Goal: Task Accomplishment & Management: Use online tool/utility

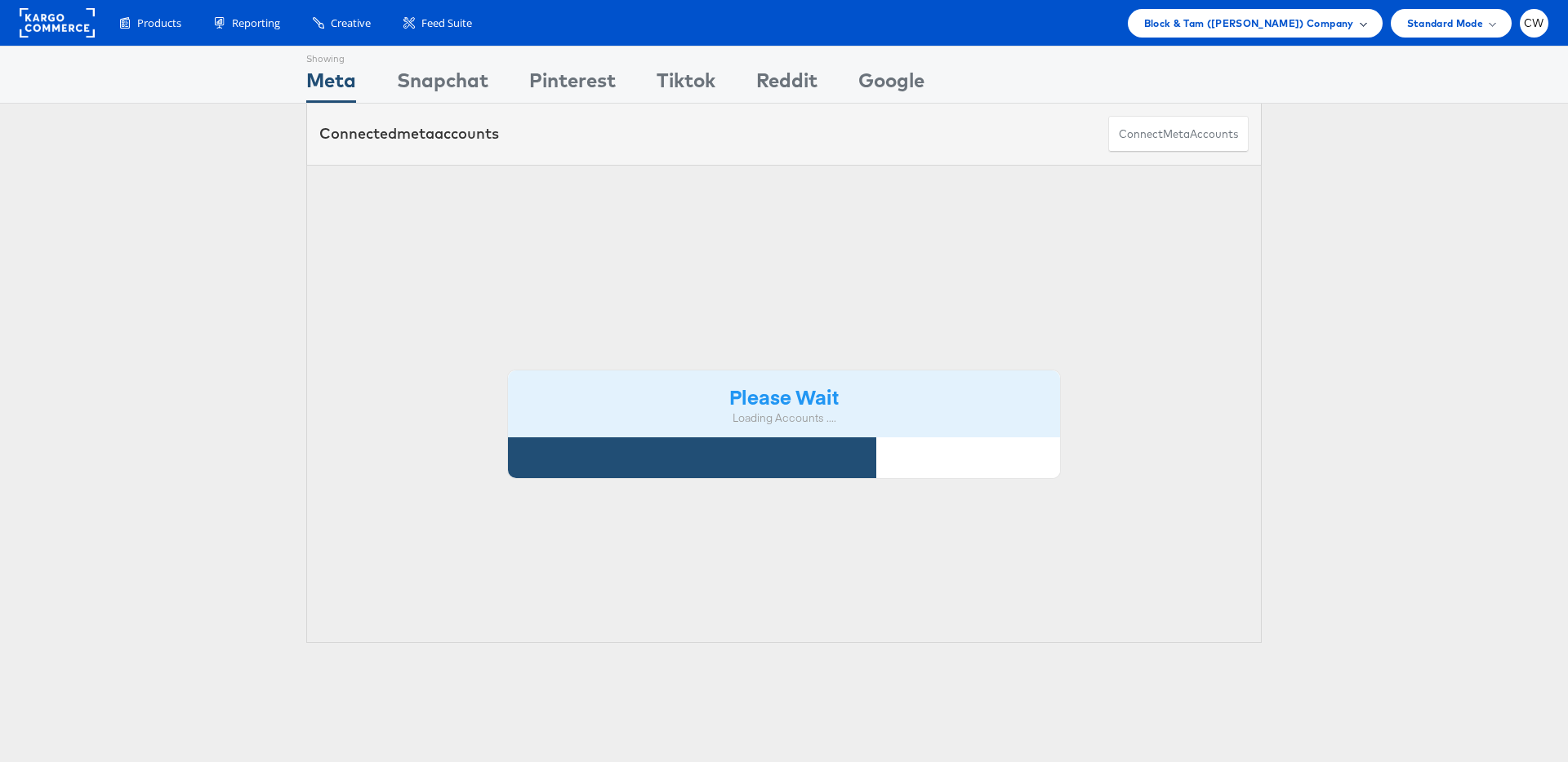
click at [1300, 29] on span "Block & Tam ([PERSON_NAME]) Company" at bounding box center [1249, 23] width 210 height 17
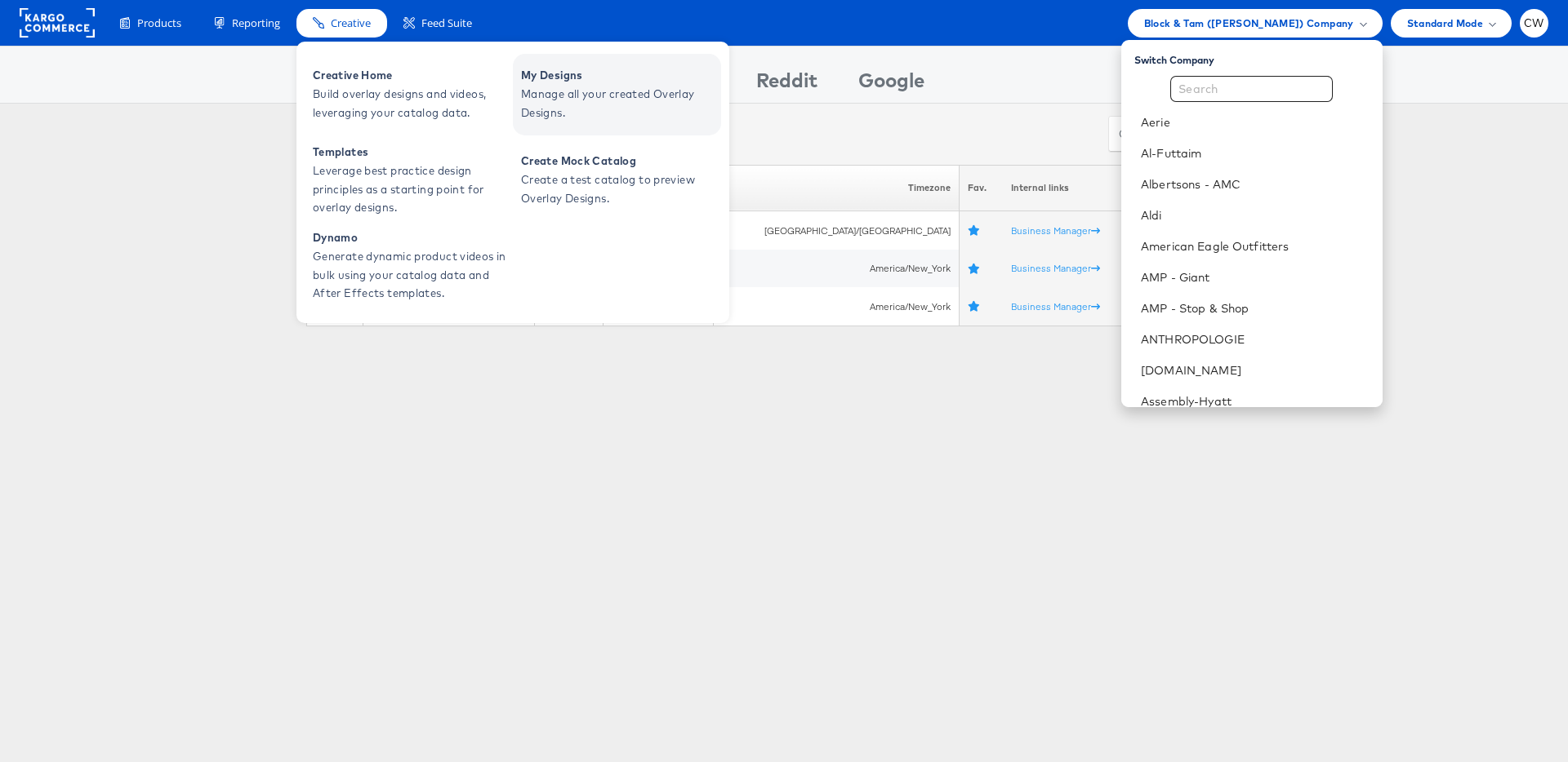
click at [579, 74] on span "My Designs" at bounding box center [619, 75] width 196 height 19
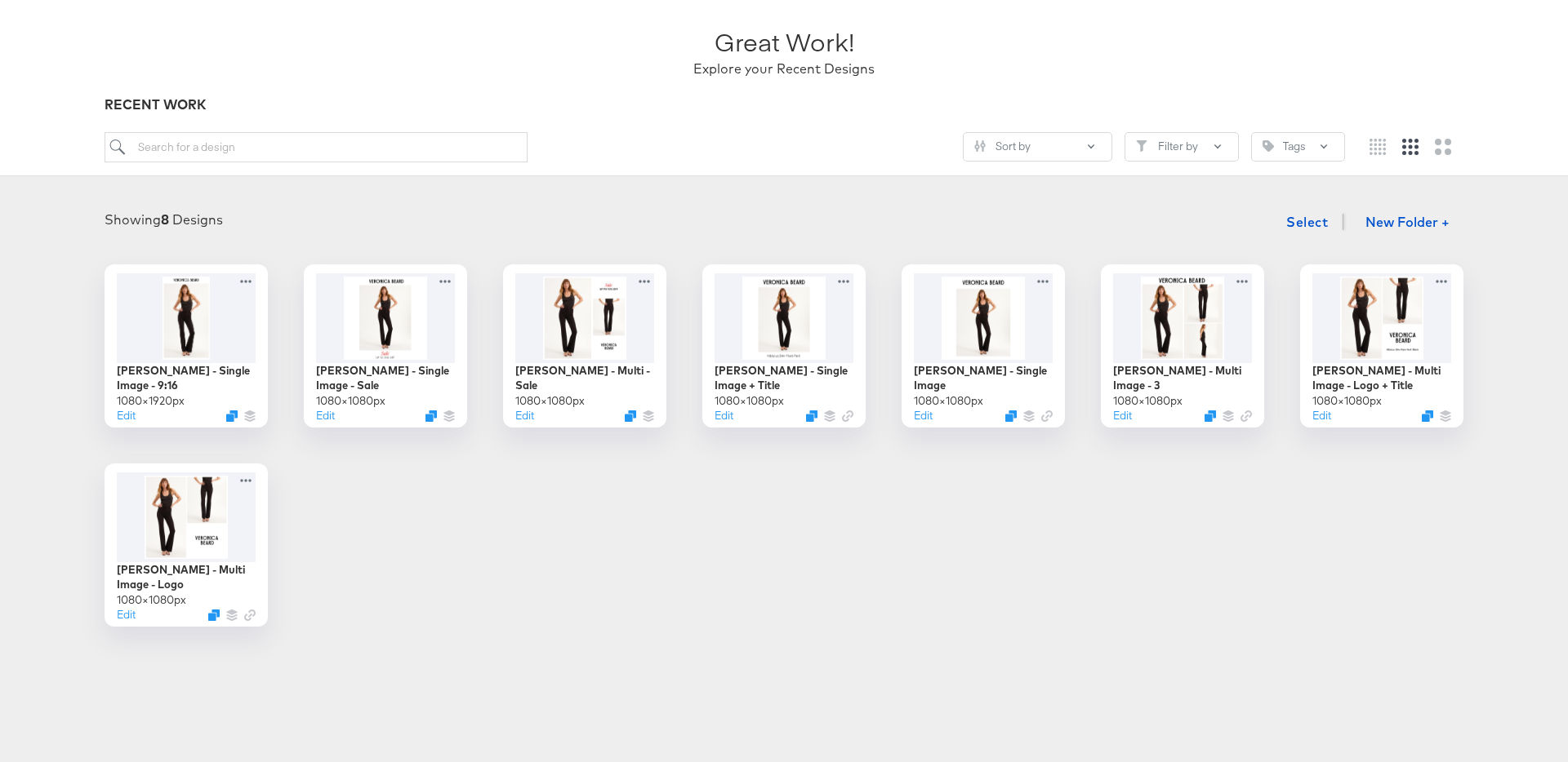
scroll to position [109, 0]
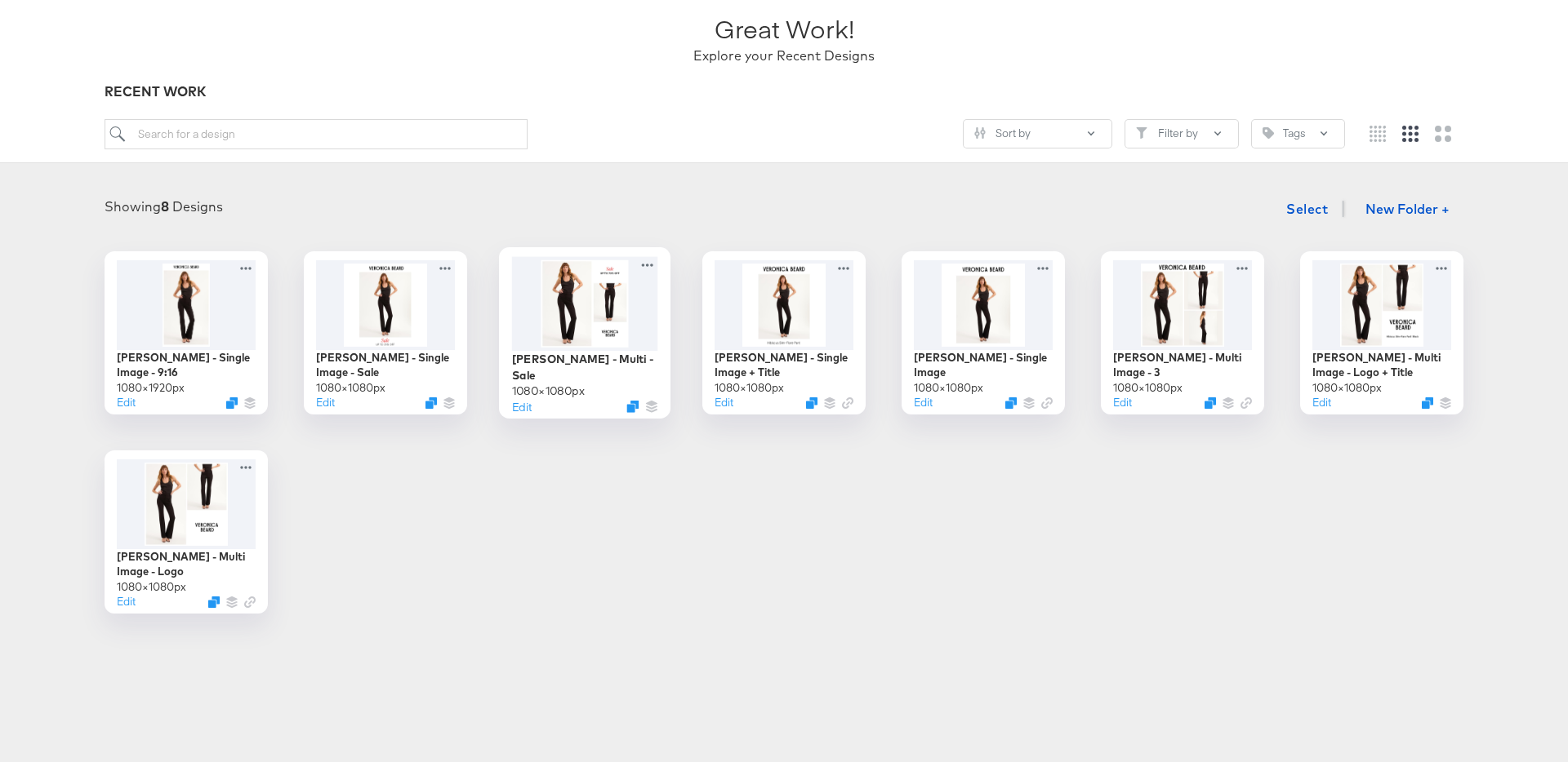
click at [589, 301] on div at bounding box center [585, 303] width 146 height 93
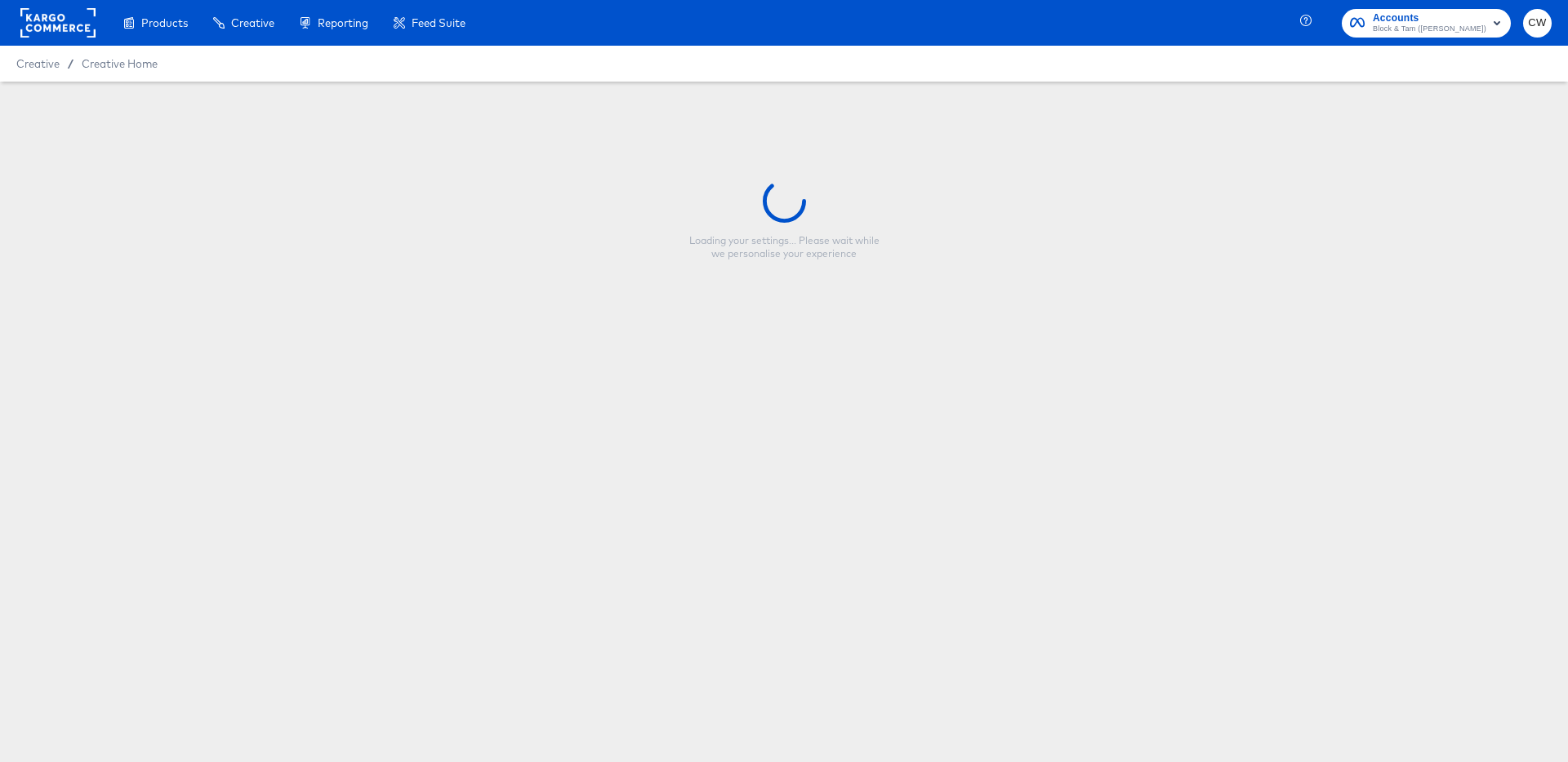
type input "[PERSON_NAME] - Multi - Sale"
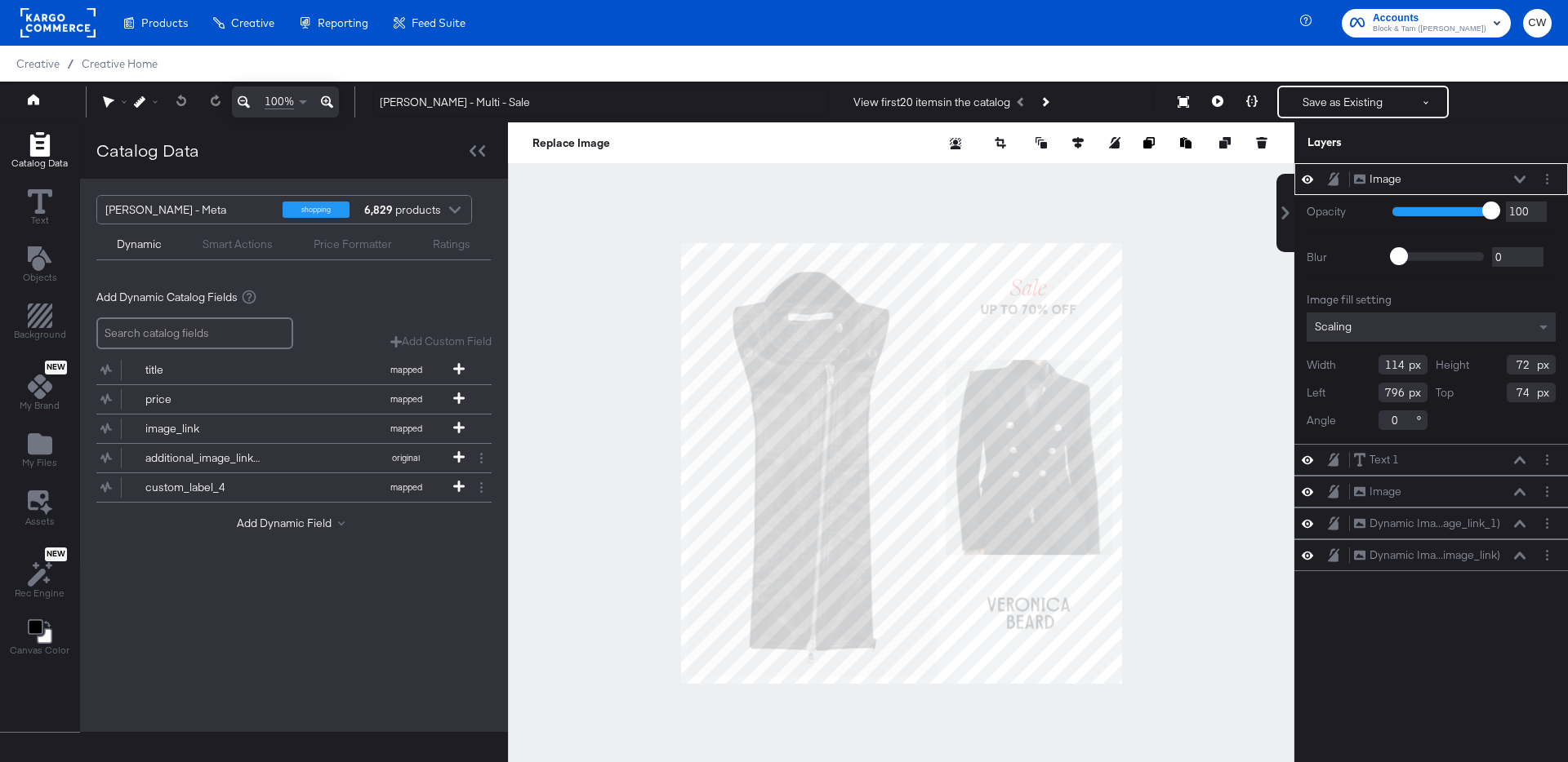
click at [1159, 327] on div at bounding box center [901, 463] width 786 height 682
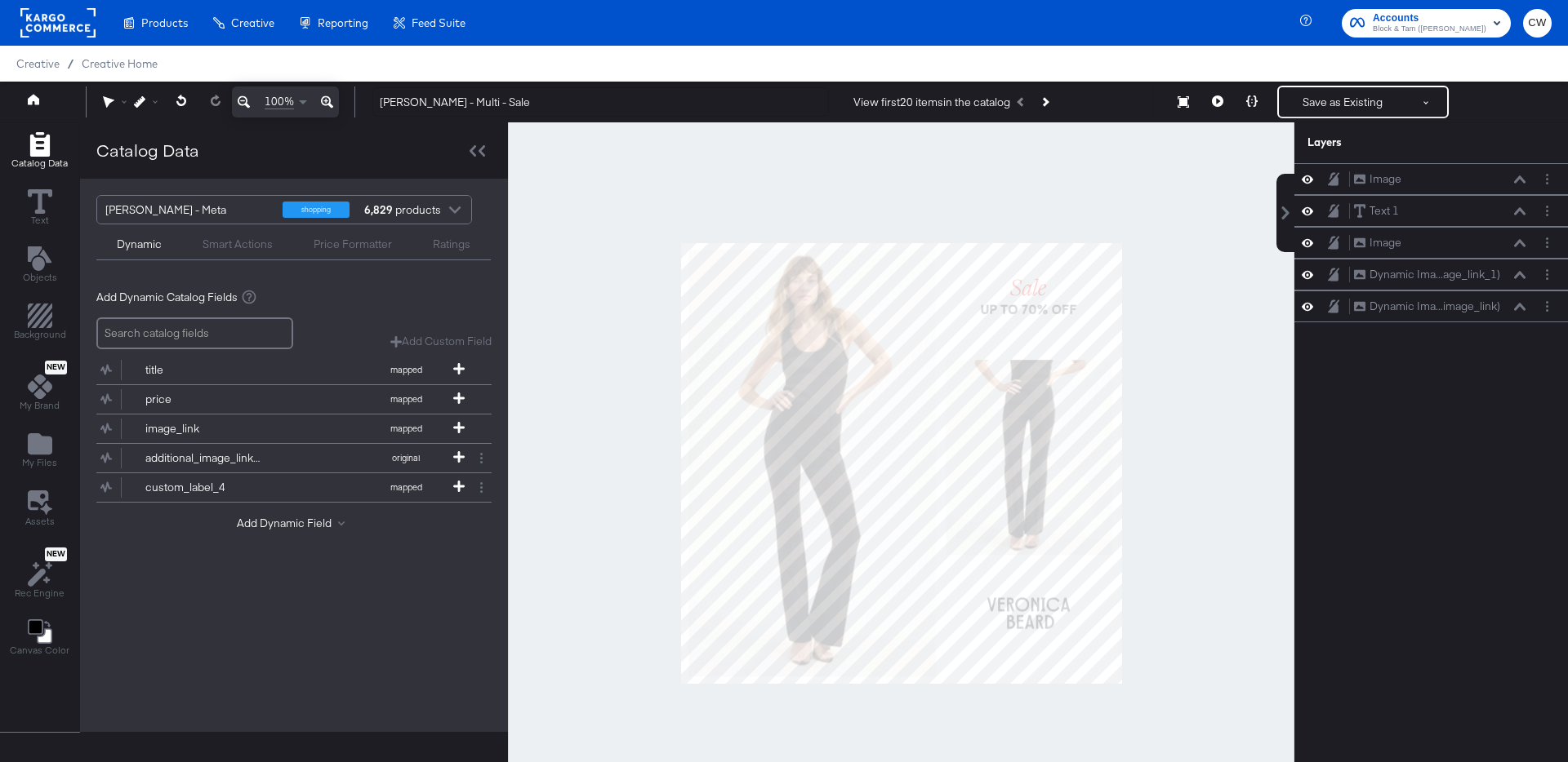
scroll to position [1, 0]
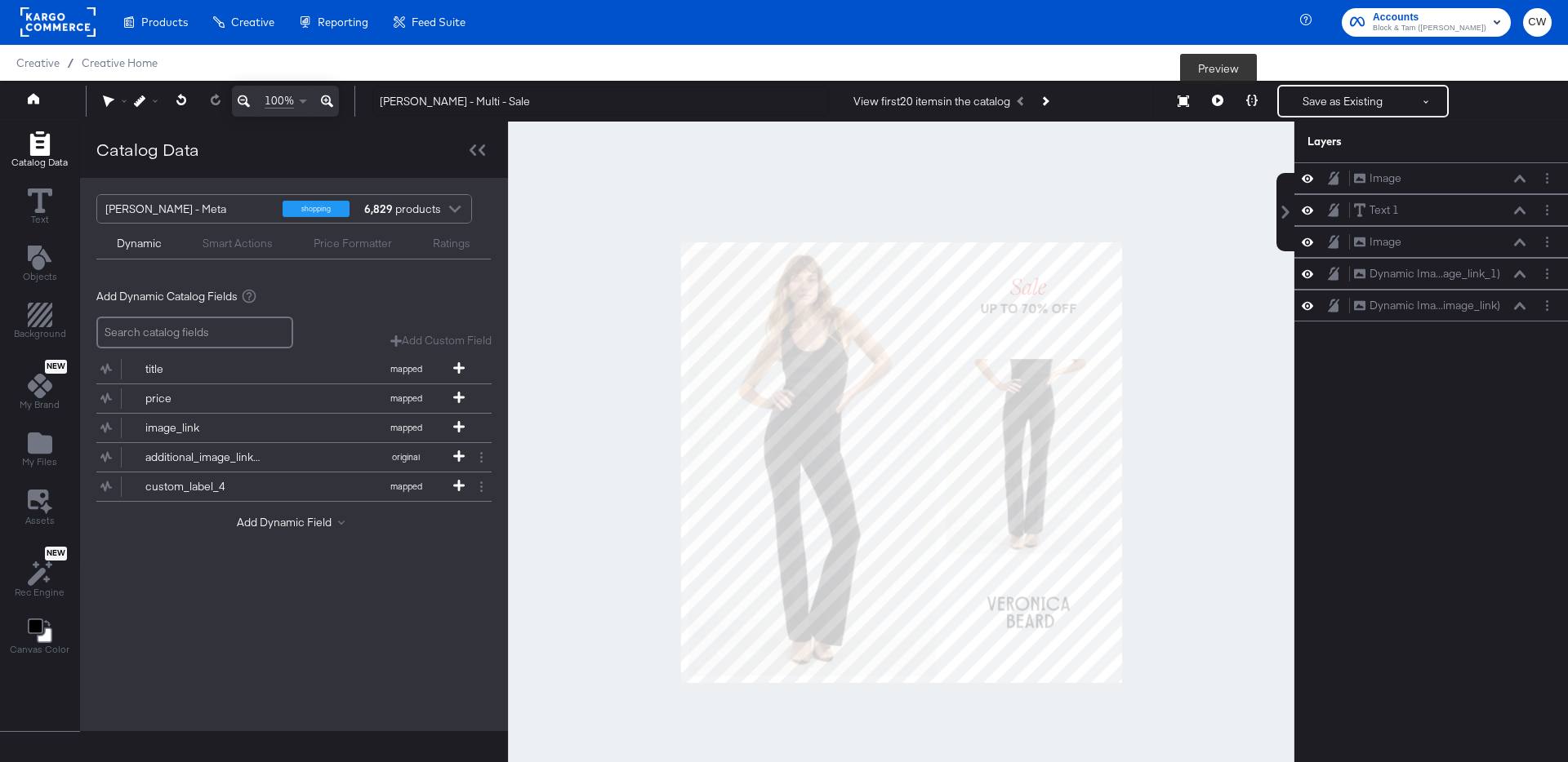
click at [1211, 101] on button at bounding box center [1217, 101] width 34 height 33
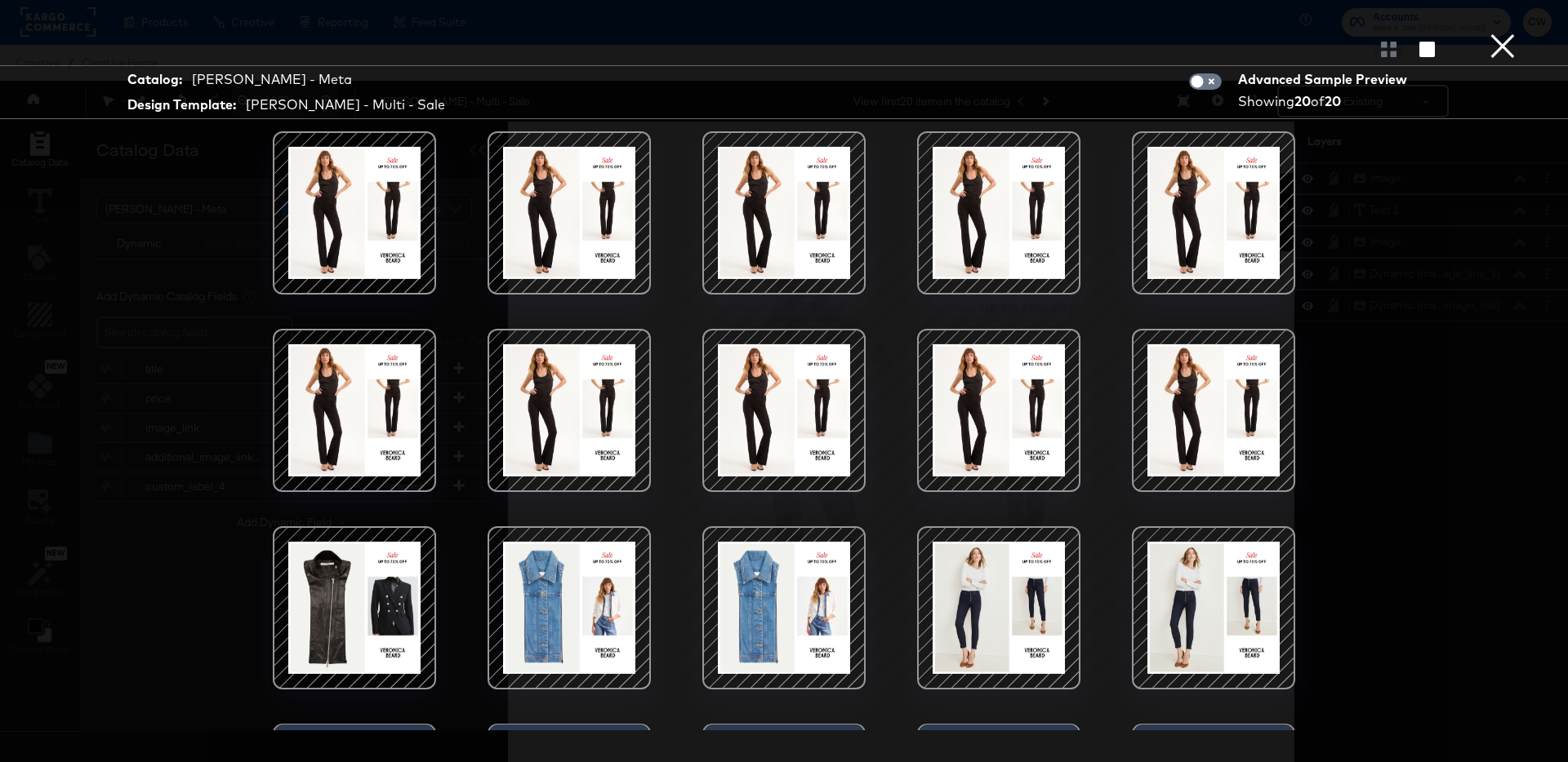
click at [782, 597] on div at bounding box center [784, 608] width 139 height 138
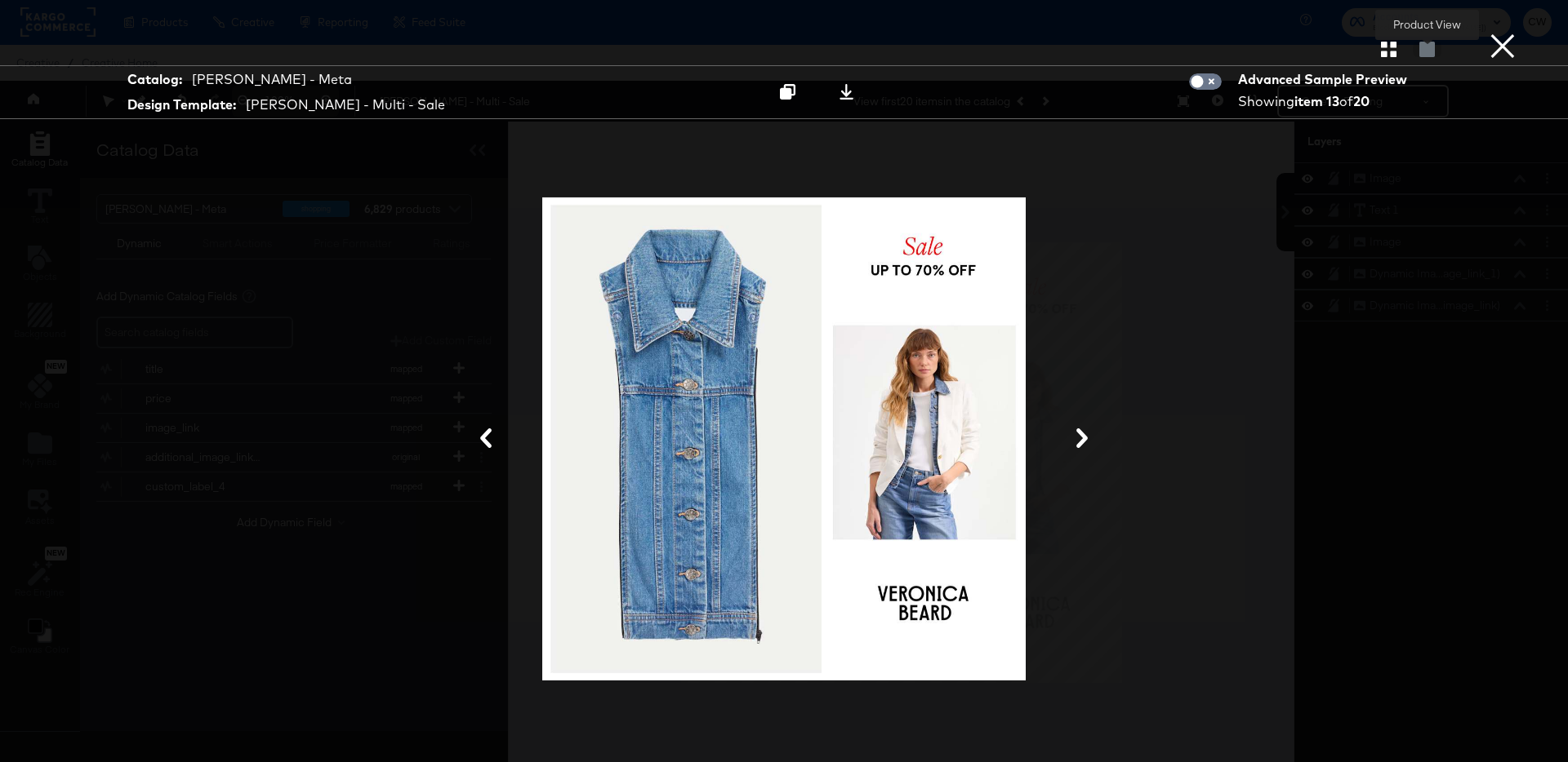
click at [1428, 48] on div at bounding box center [1427, 49] width 28 height 17
click at [838, 104] on button at bounding box center [846, 92] width 51 height 29
click at [1075, 429] on icon at bounding box center [1082, 438] width 19 height 19
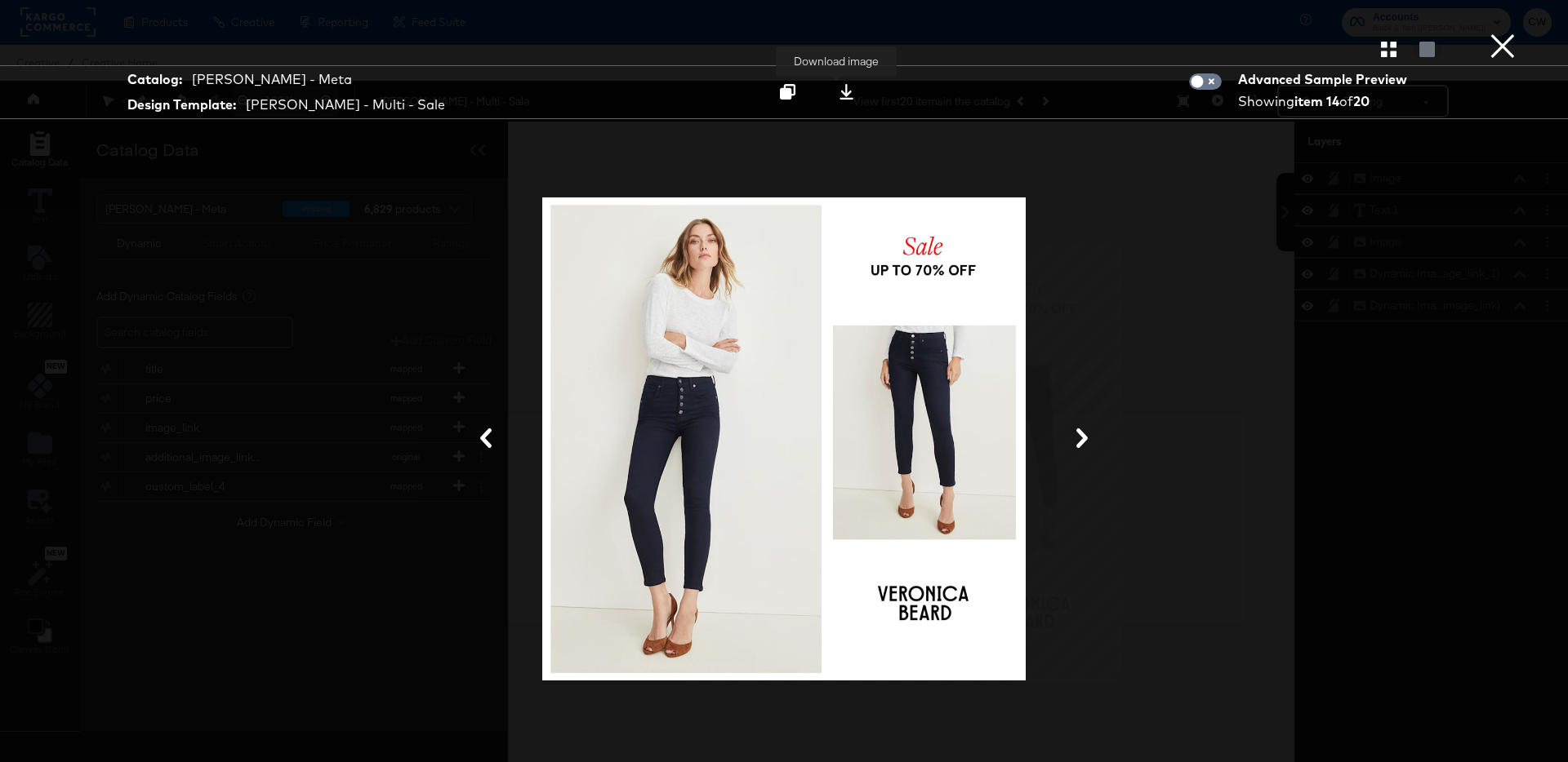
click at [841, 95] on icon at bounding box center [846, 92] width 16 height 16
click at [1092, 438] on button at bounding box center [1082, 439] width 42 height 30
click at [1084, 434] on icon at bounding box center [1082, 438] width 11 height 19
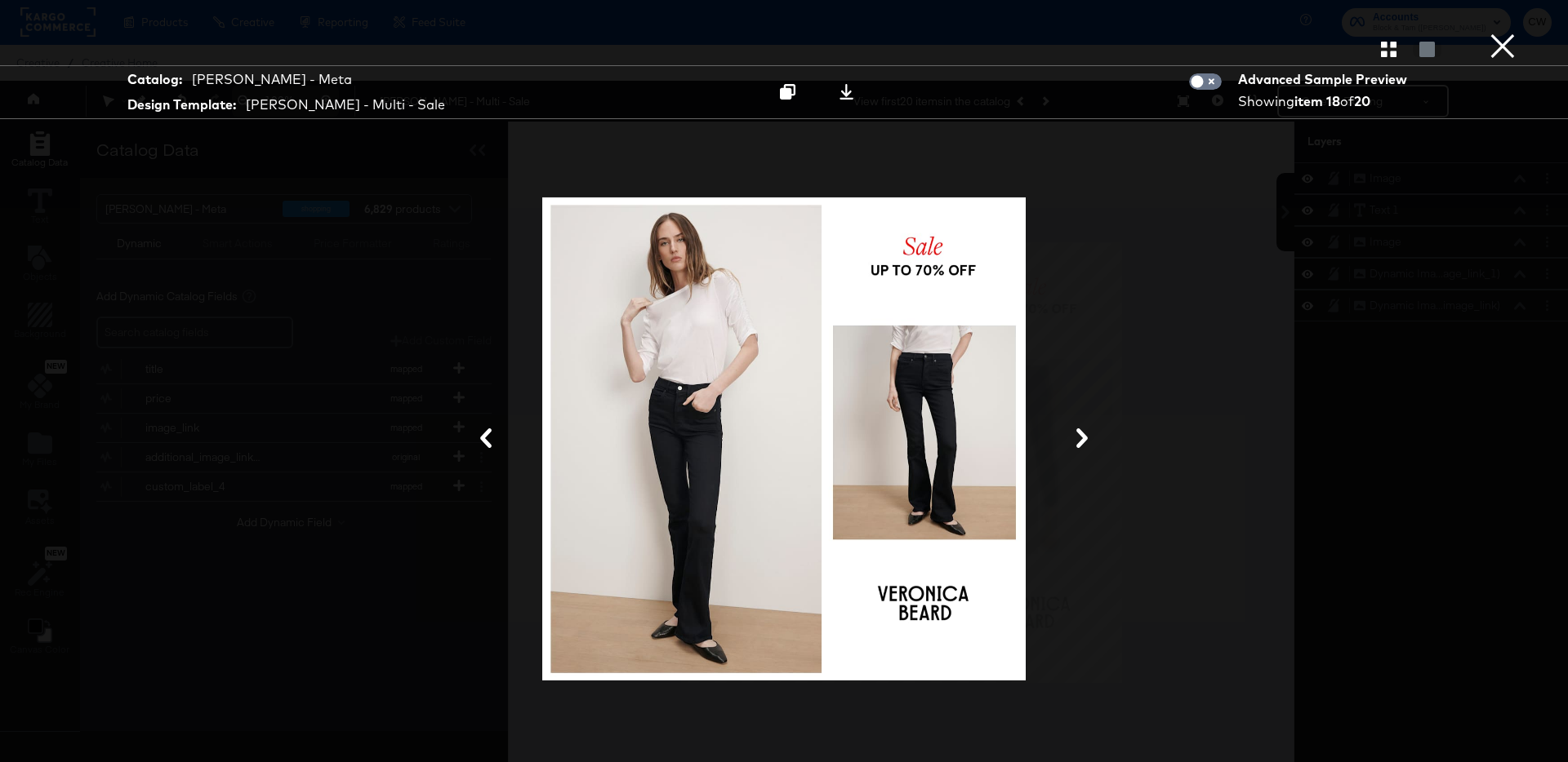
click at [1084, 435] on icon at bounding box center [1082, 438] width 11 height 19
drag, startPoint x: 1084, startPoint y: 435, endPoint x: 1083, endPoint y: 421, distance: 14.0
click at [1083, 435] on icon at bounding box center [1082, 438] width 11 height 19
click at [1083, 417] on div at bounding box center [784, 438] width 1225 height 599
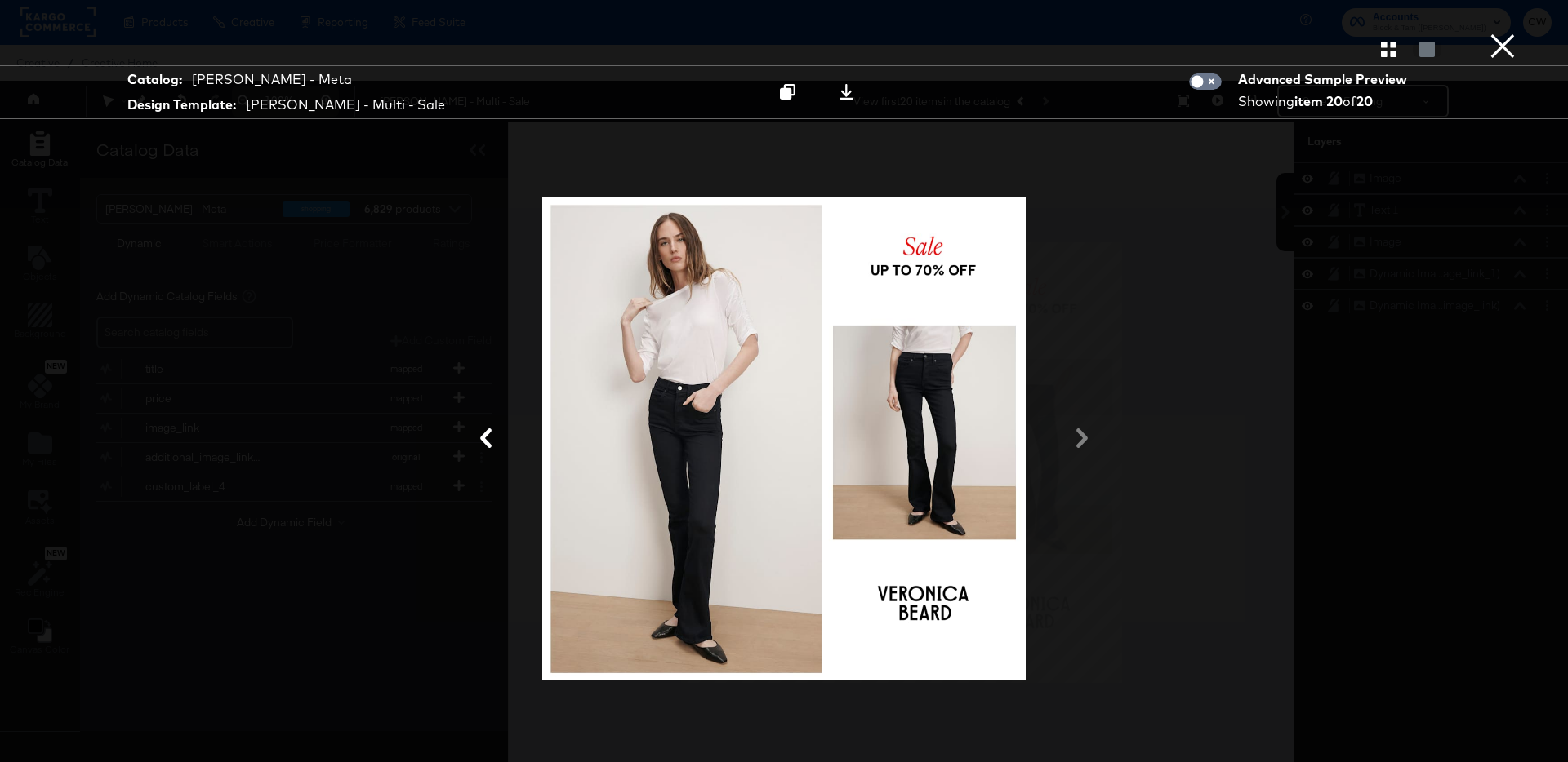
click at [1083, 437] on div at bounding box center [784, 438] width 1225 height 599
click at [1506, 33] on button "×" at bounding box center [1502, 16] width 33 height 33
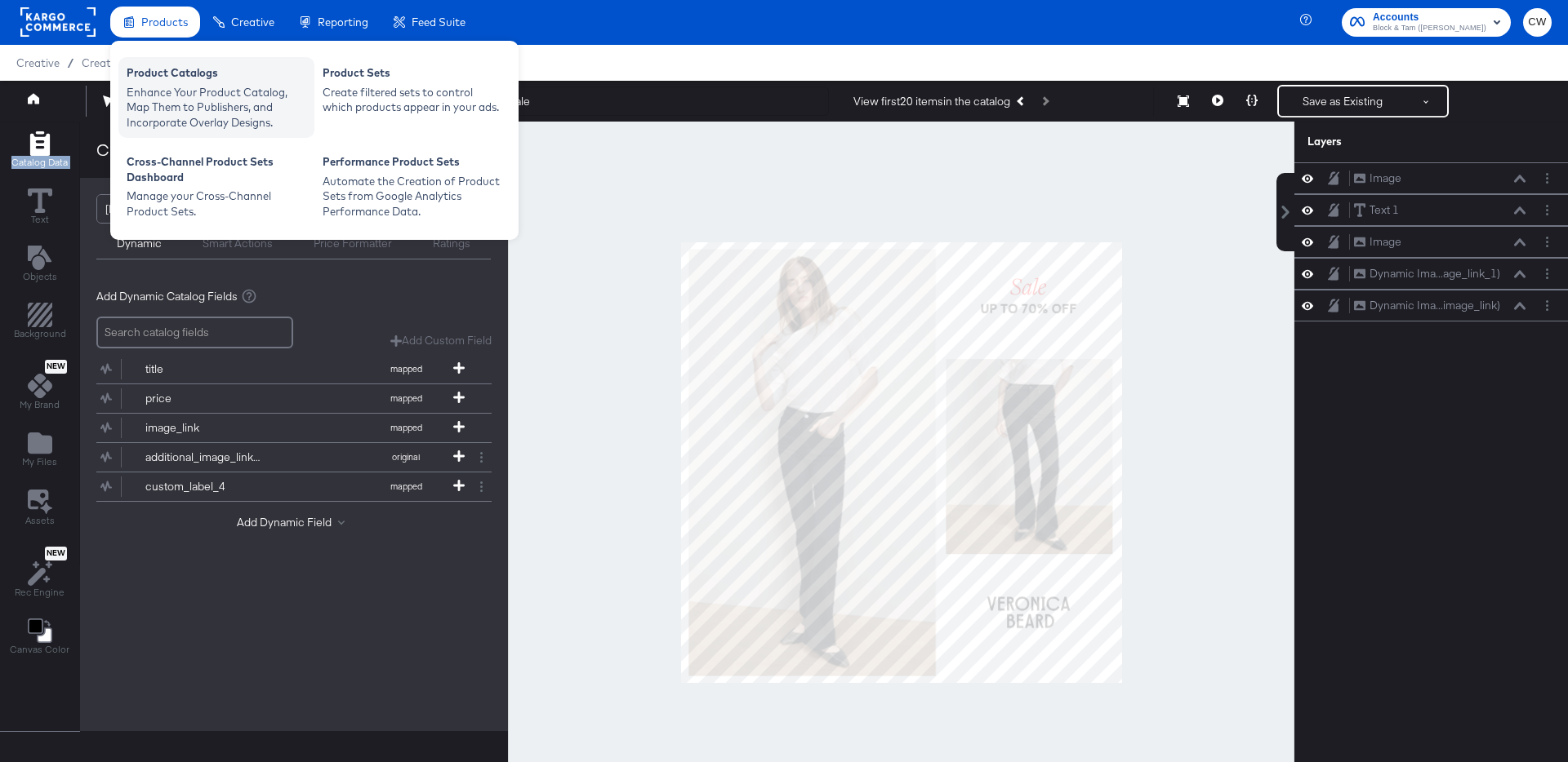
click at [177, 95] on div "Enhance Your Product Catalog, Map Them to Publishers, and Incorporate Overlay D…" at bounding box center [216, 108] width 180 height 46
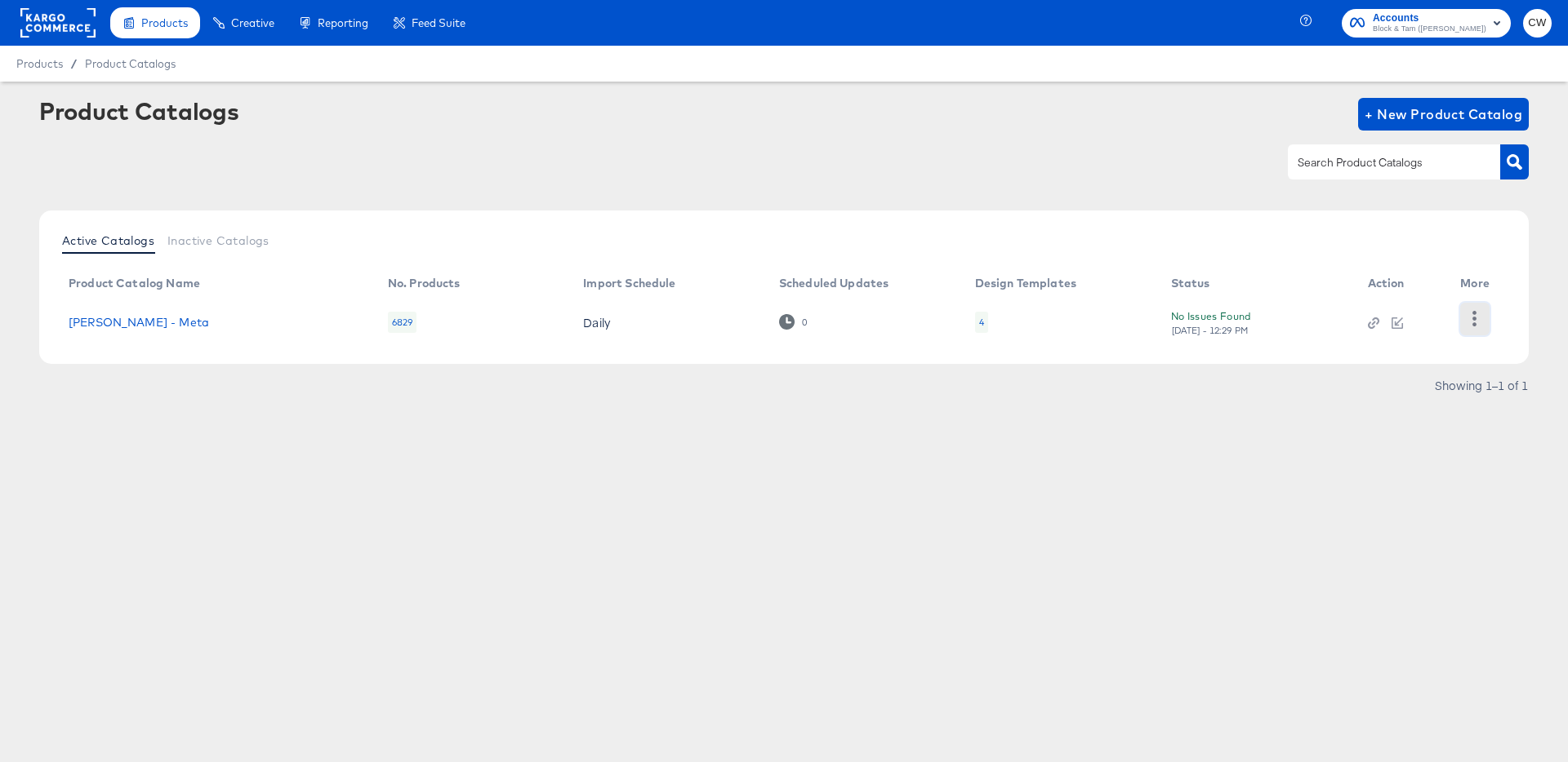
click at [1472, 321] on icon "button" at bounding box center [1474, 319] width 16 height 16
click at [1399, 296] on div "Changelog" at bounding box center [1407, 292] width 163 height 26
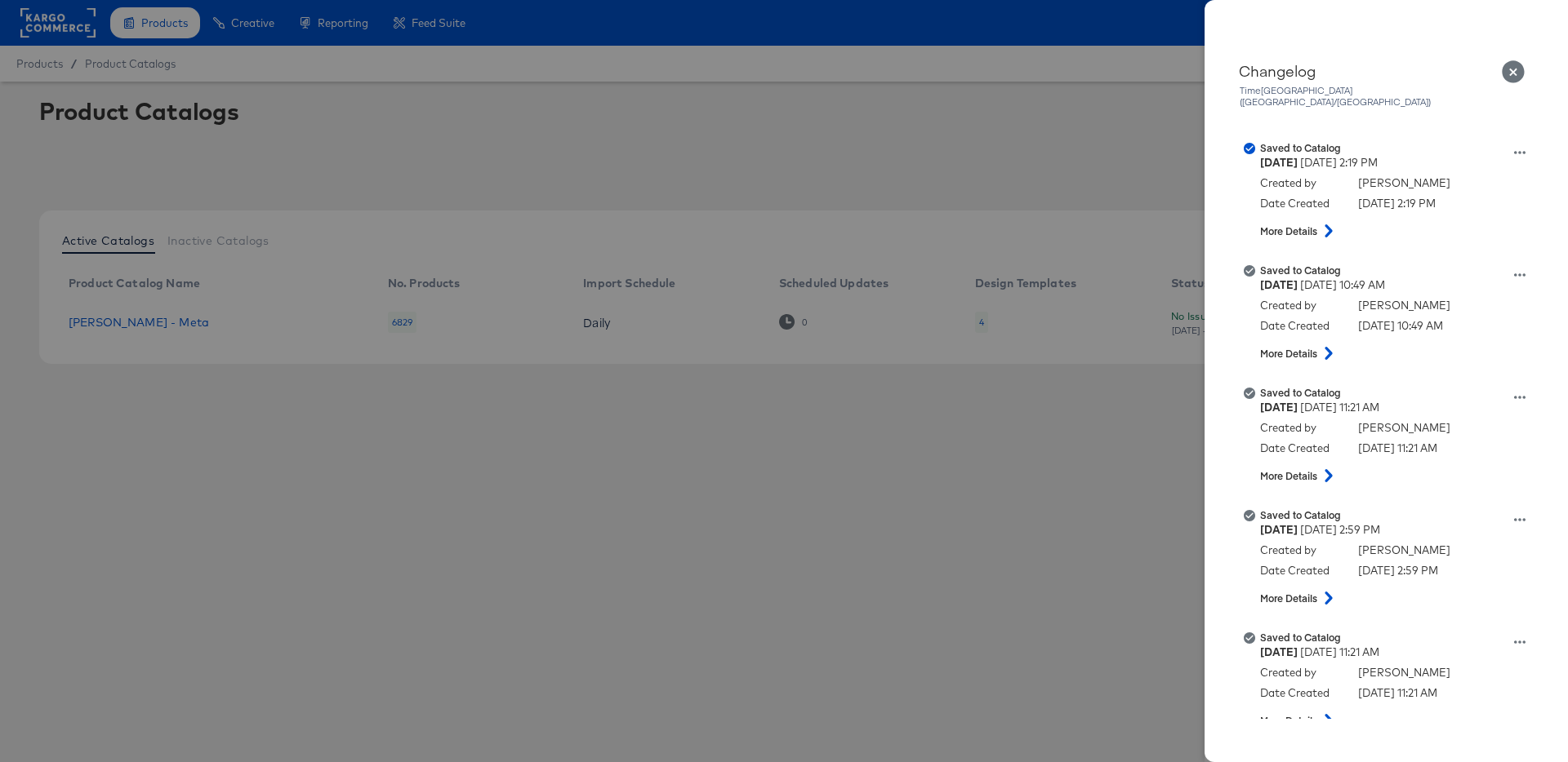
click at [1513, 78] on icon "Close" at bounding box center [1513, 71] width 23 height 23
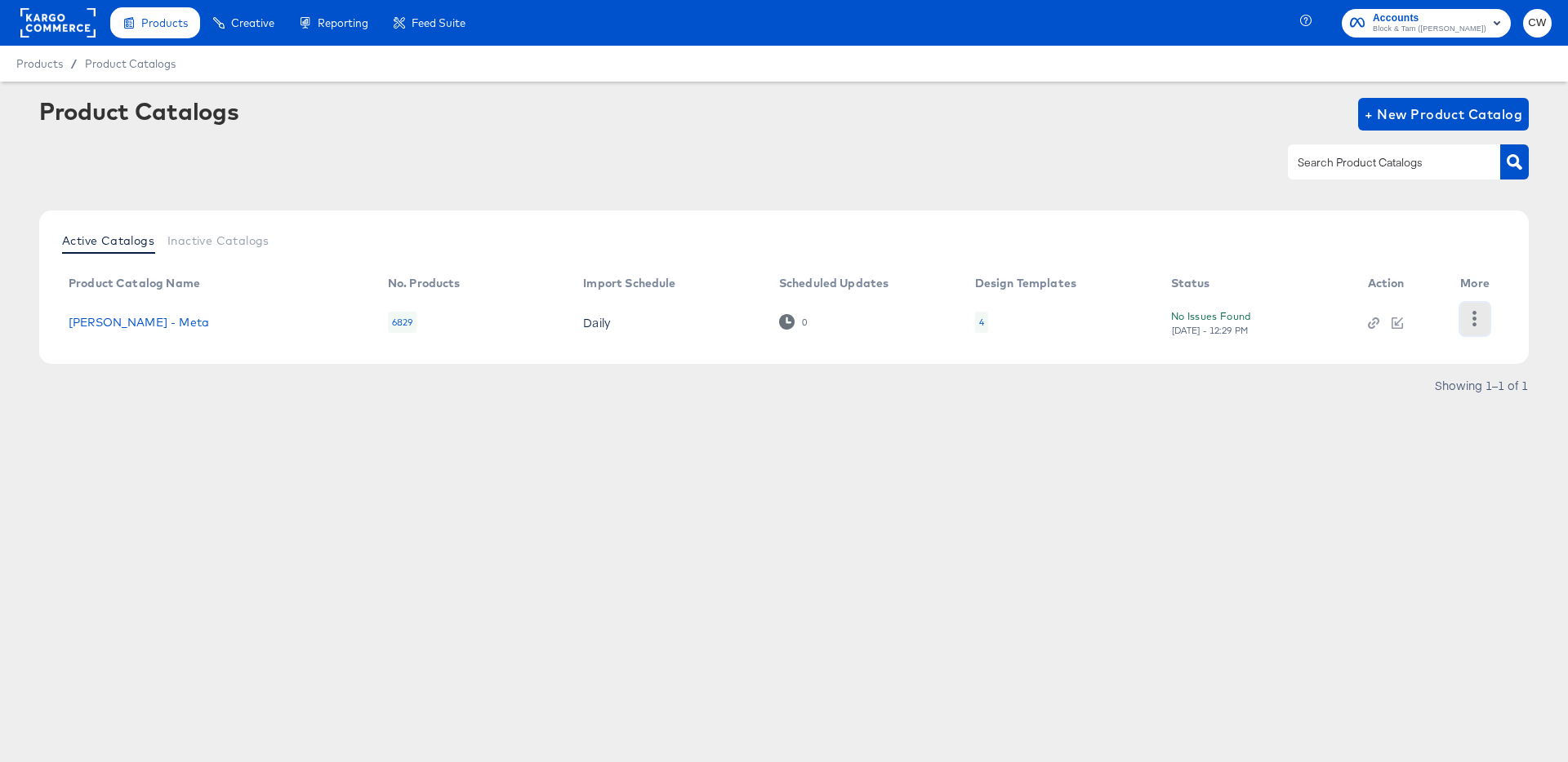
click at [1474, 313] on icon "button" at bounding box center [1474, 319] width 4 height 16
click at [1413, 326] on div "HUD Checks (Internal)" at bounding box center [1407, 318] width 163 height 26
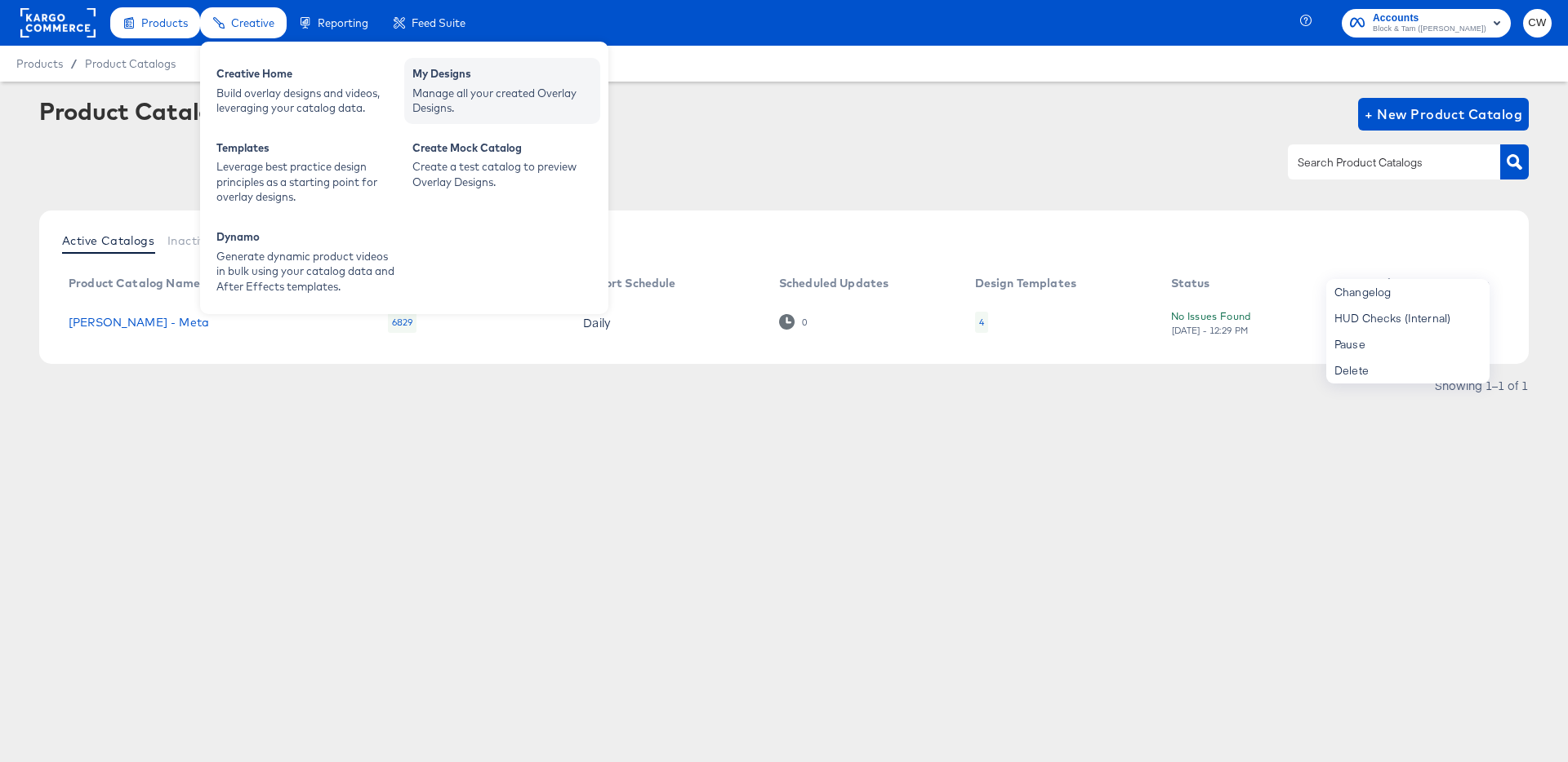
click at [413, 71] on div "My Designs" at bounding box center [502, 76] width 180 height 19
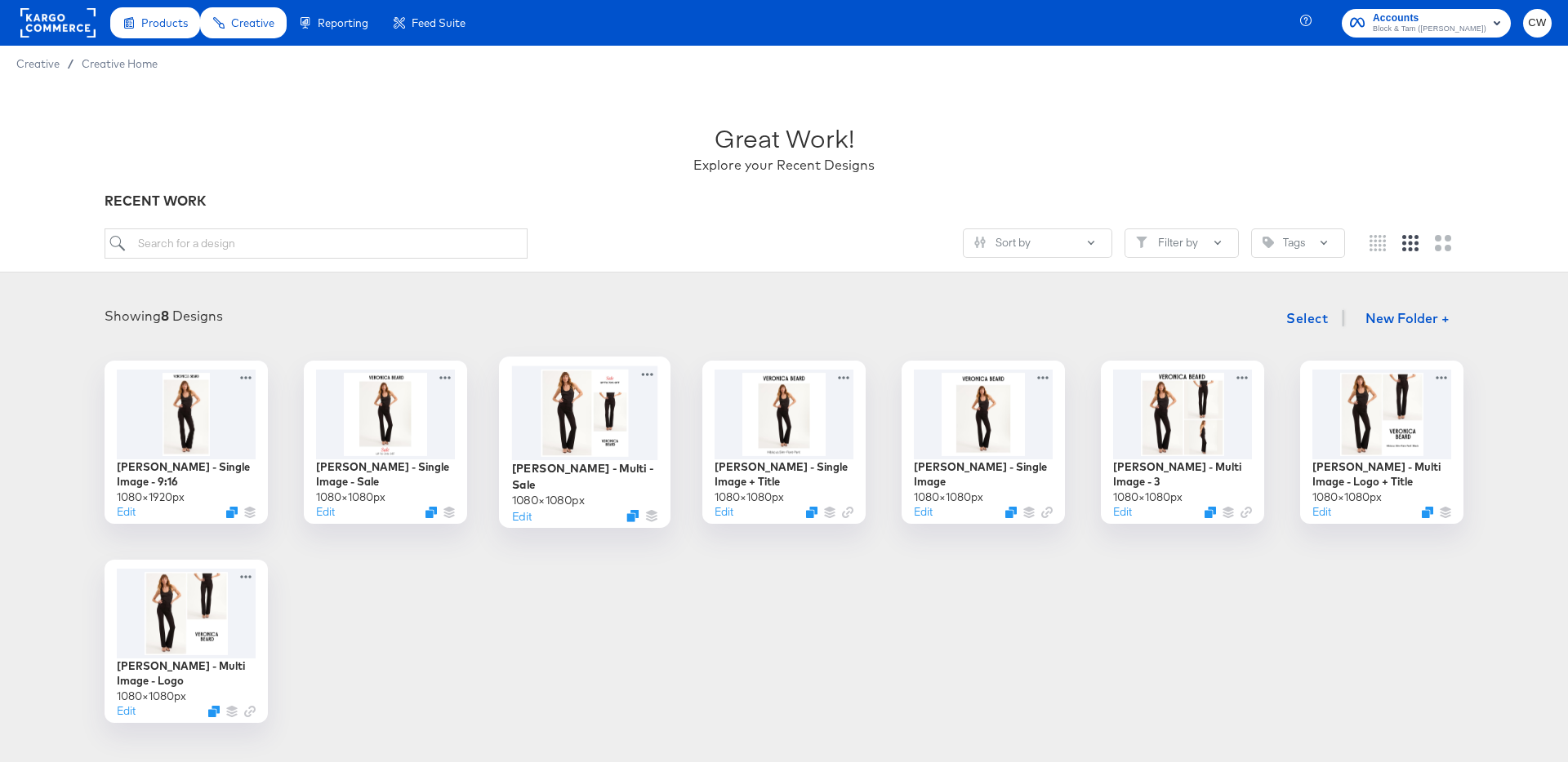
click at [632, 410] on div at bounding box center [585, 413] width 146 height 93
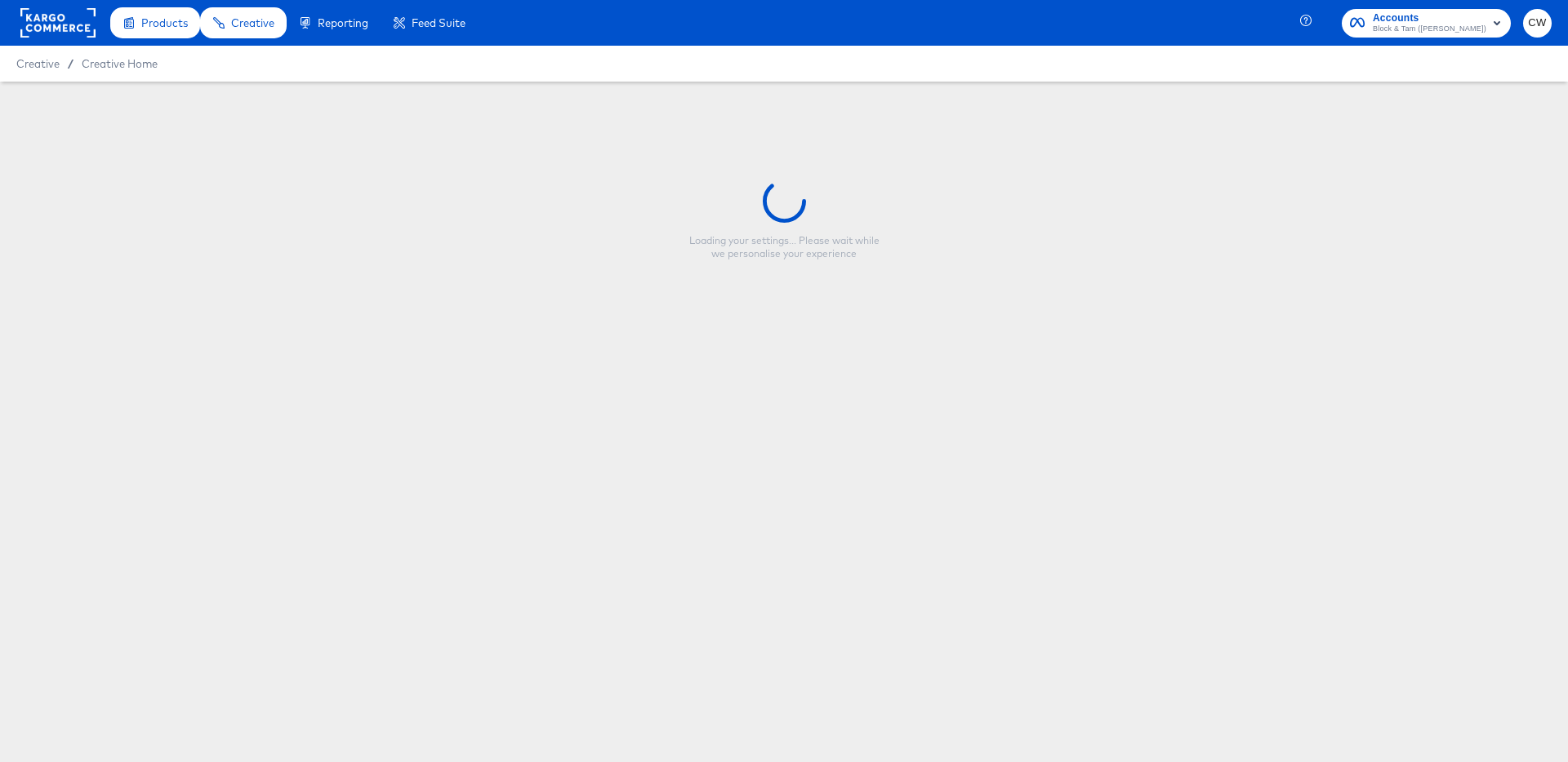
type input "[PERSON_NAME] - Multi - Sale"
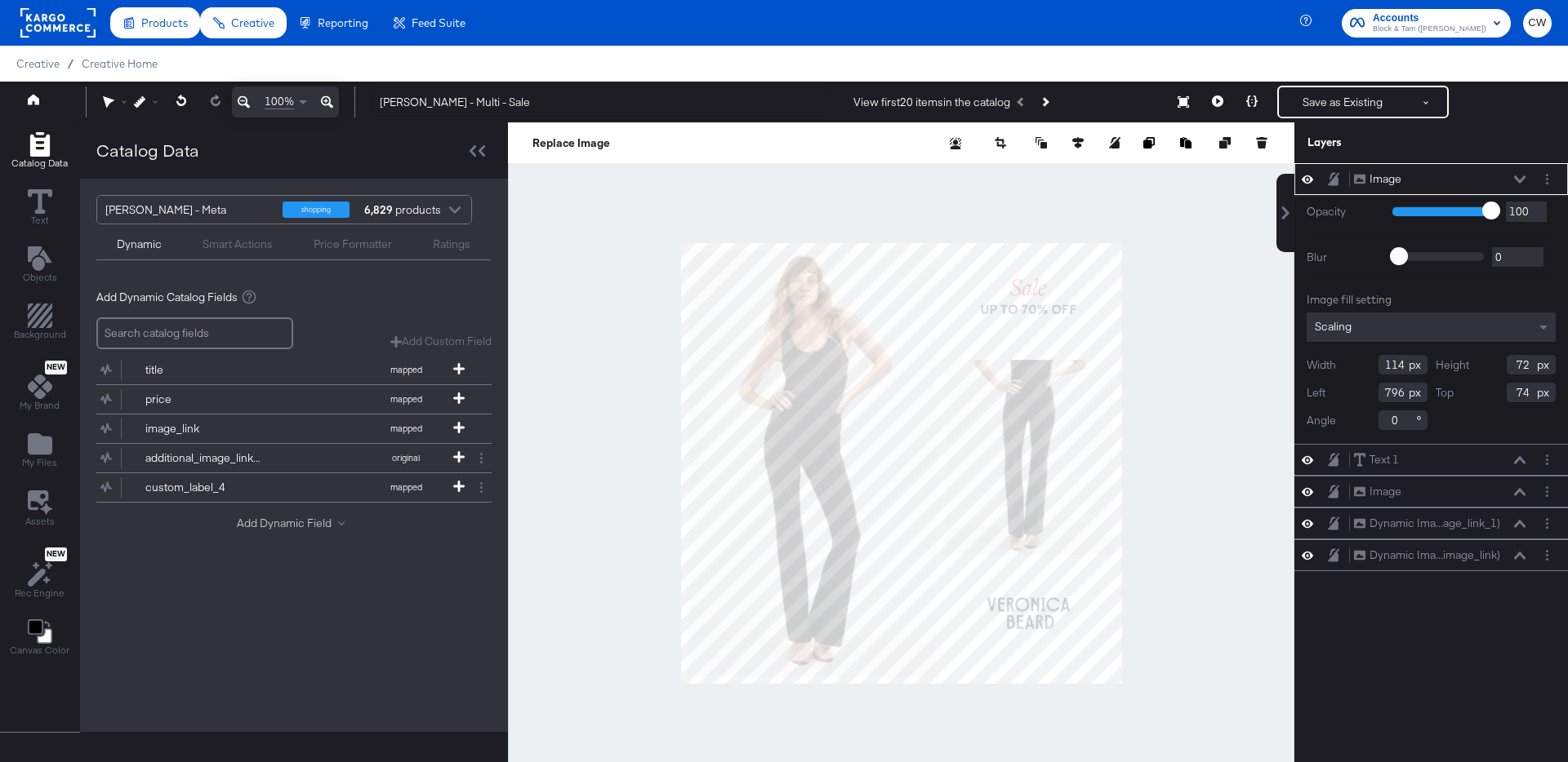
click at [251, 519] on button "Add Dynamic Field" at bounding box center [294, 524] width 115 height 16
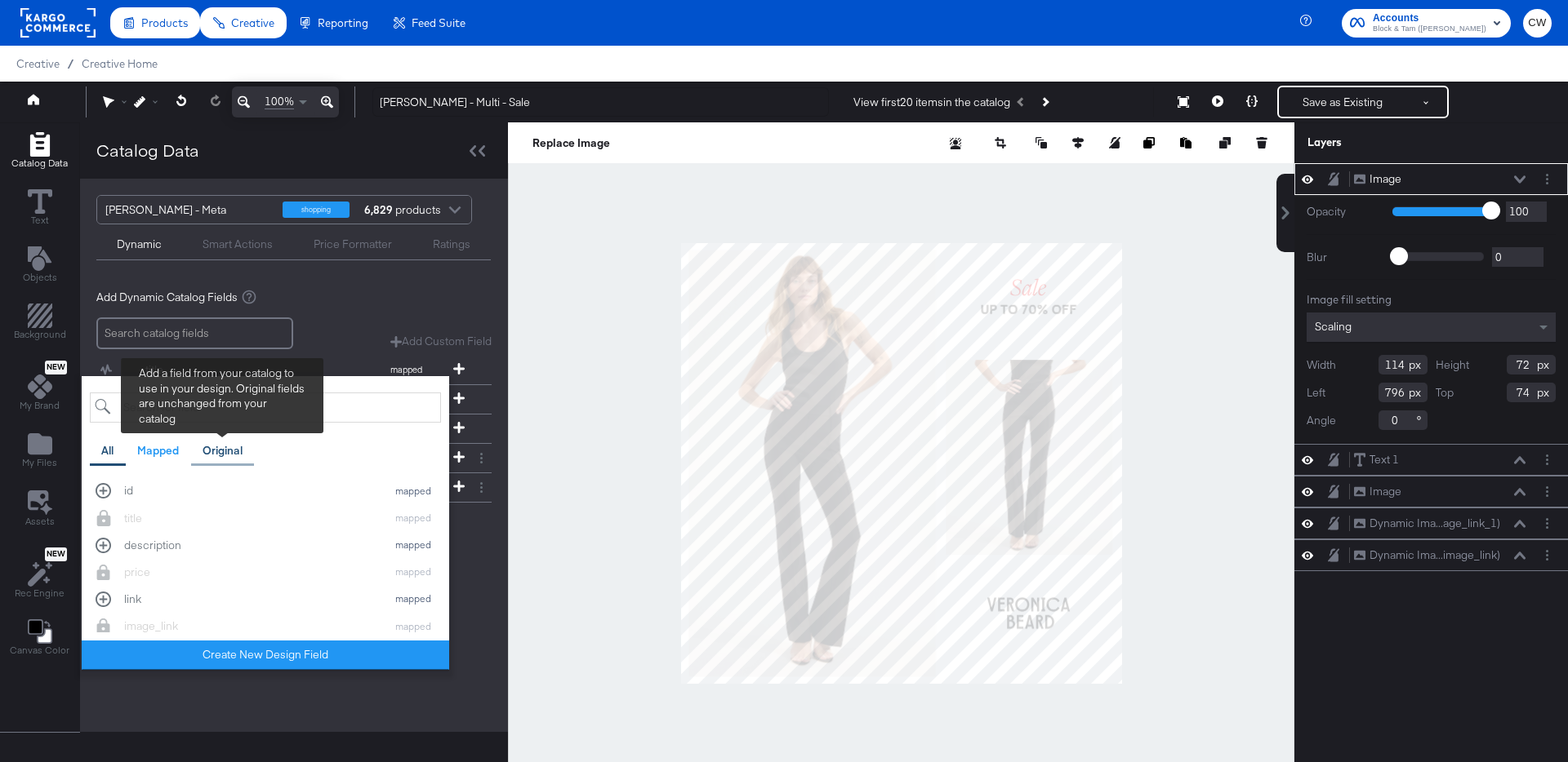
click at [219, 455] on div "Original" at bounding box center [221, 451] width 40 height 16
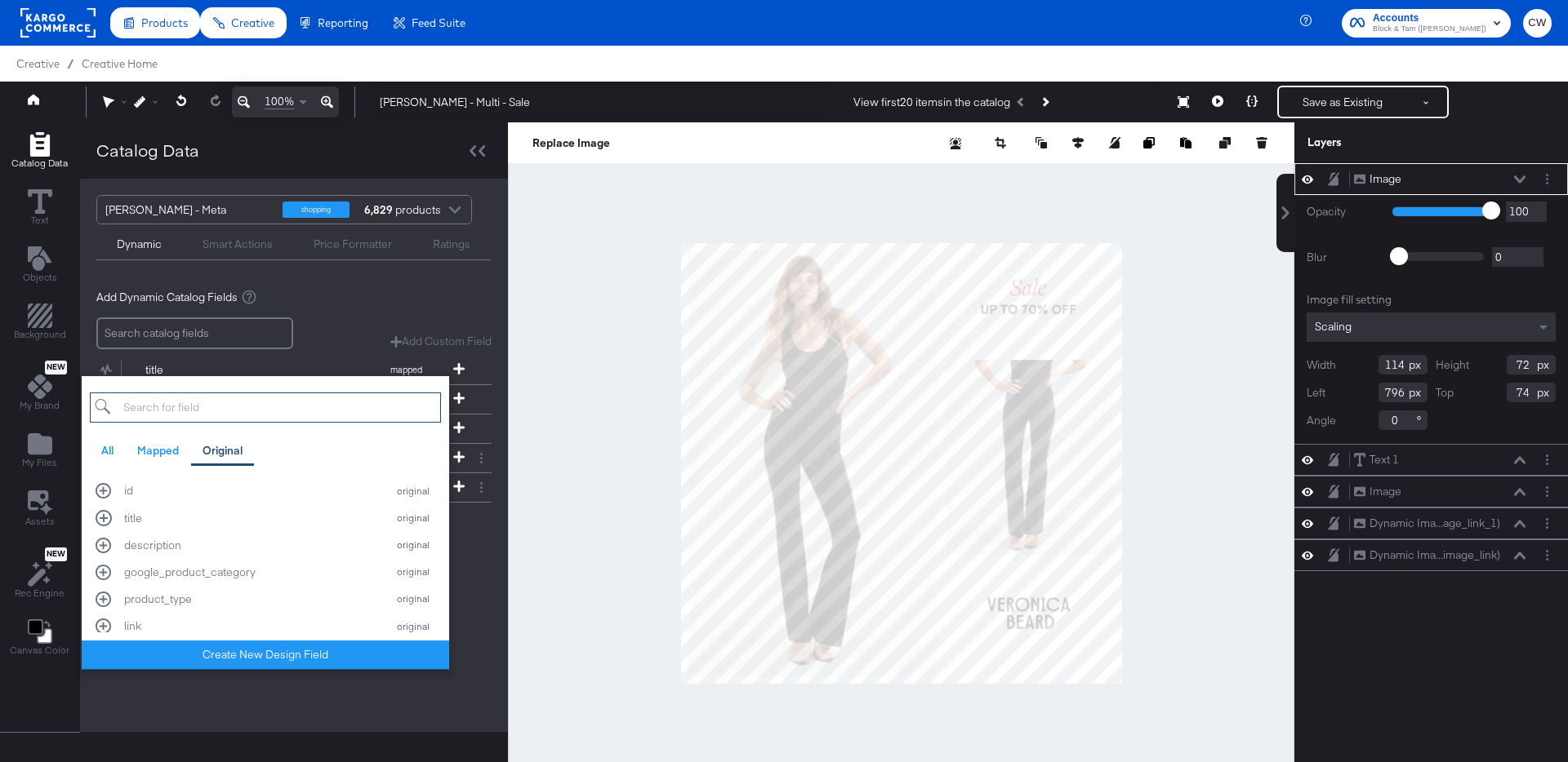
click at [221, 410] on input "search" at bounding box center [266, 407] width 351 height 30
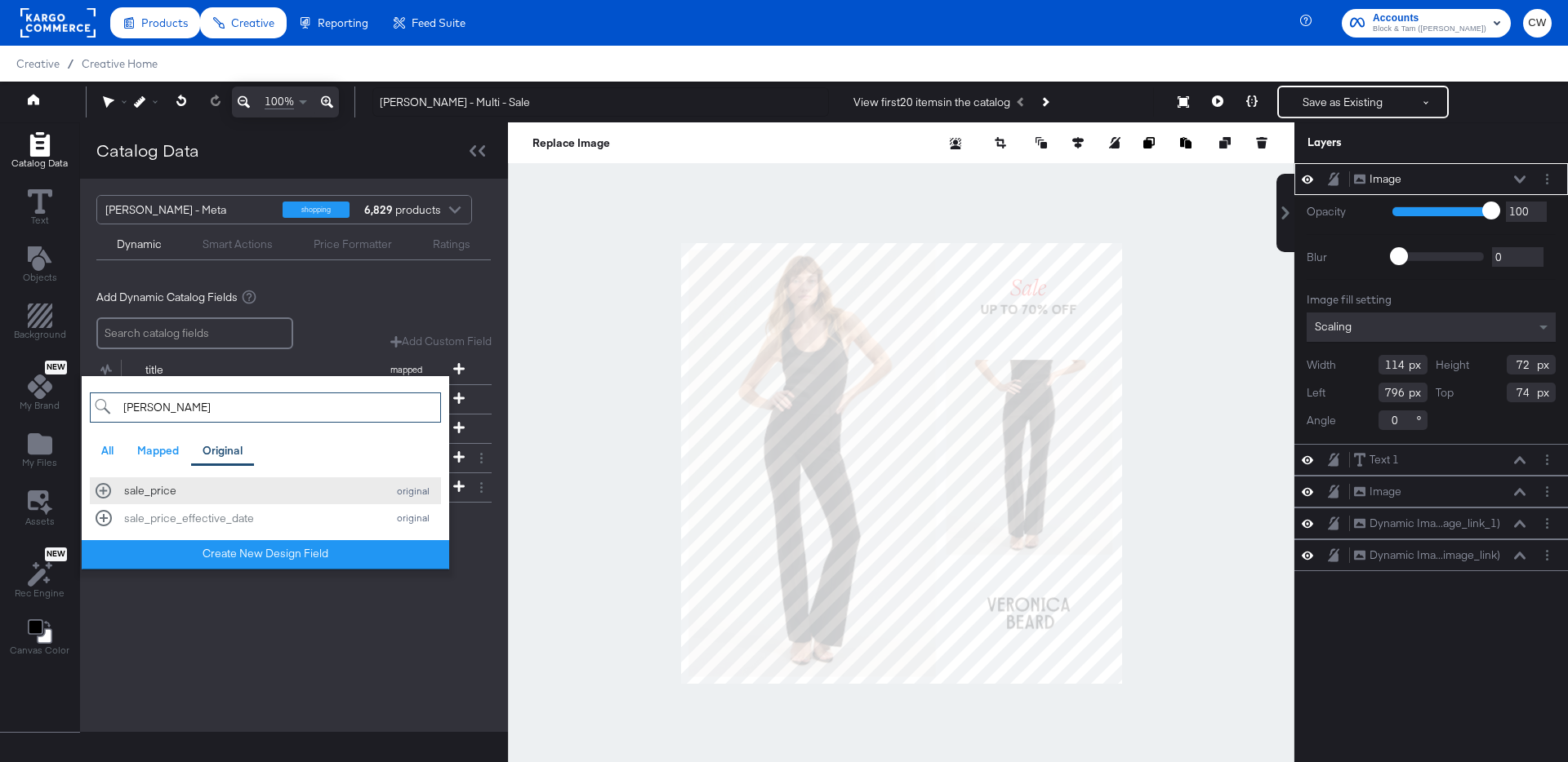
type input "[PERSON_NAME]"
click at [236, 494] on div "sale_price" at bounding box center [251, 491] width 254 height 16
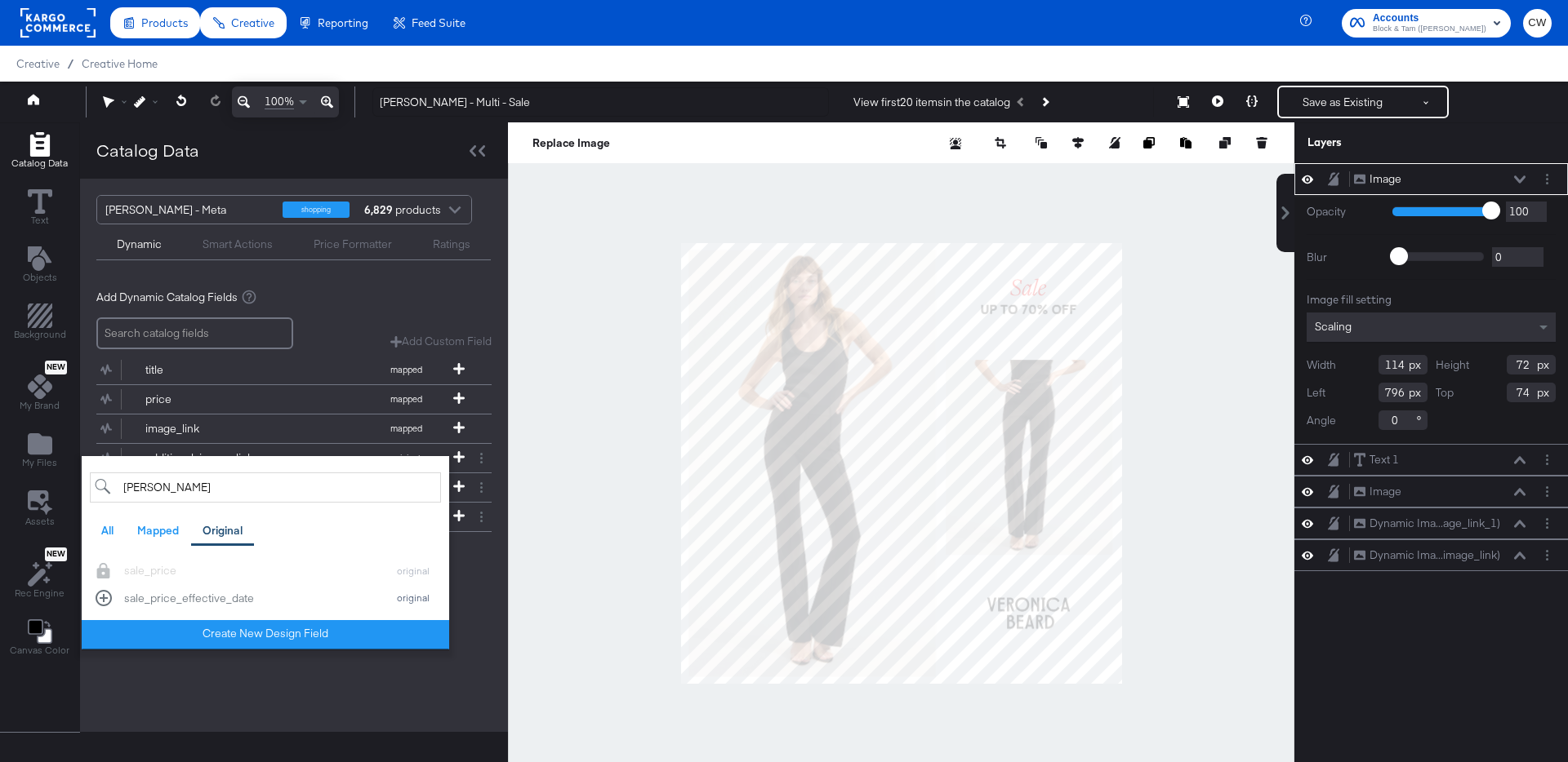
click at [296, 701] on div "[PERSON_NAME] - Meta shopping 6,829 products Dynamic Smart Actions Price Format…" at bounding box center [294, 455] width 428 height 553
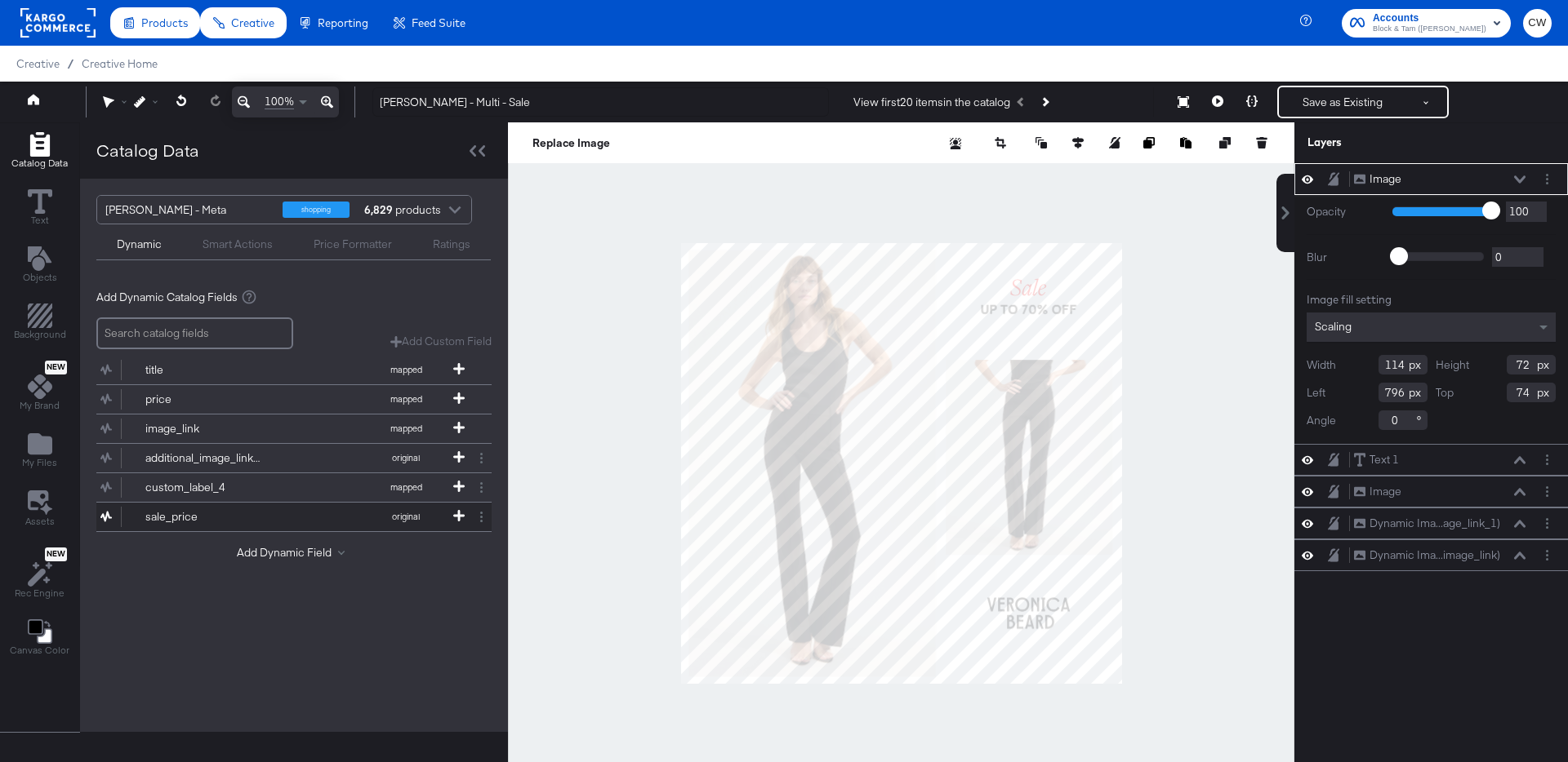
click at [199, 517] on div "sale_price" at bounding box center [205, 517] width 118 height 16
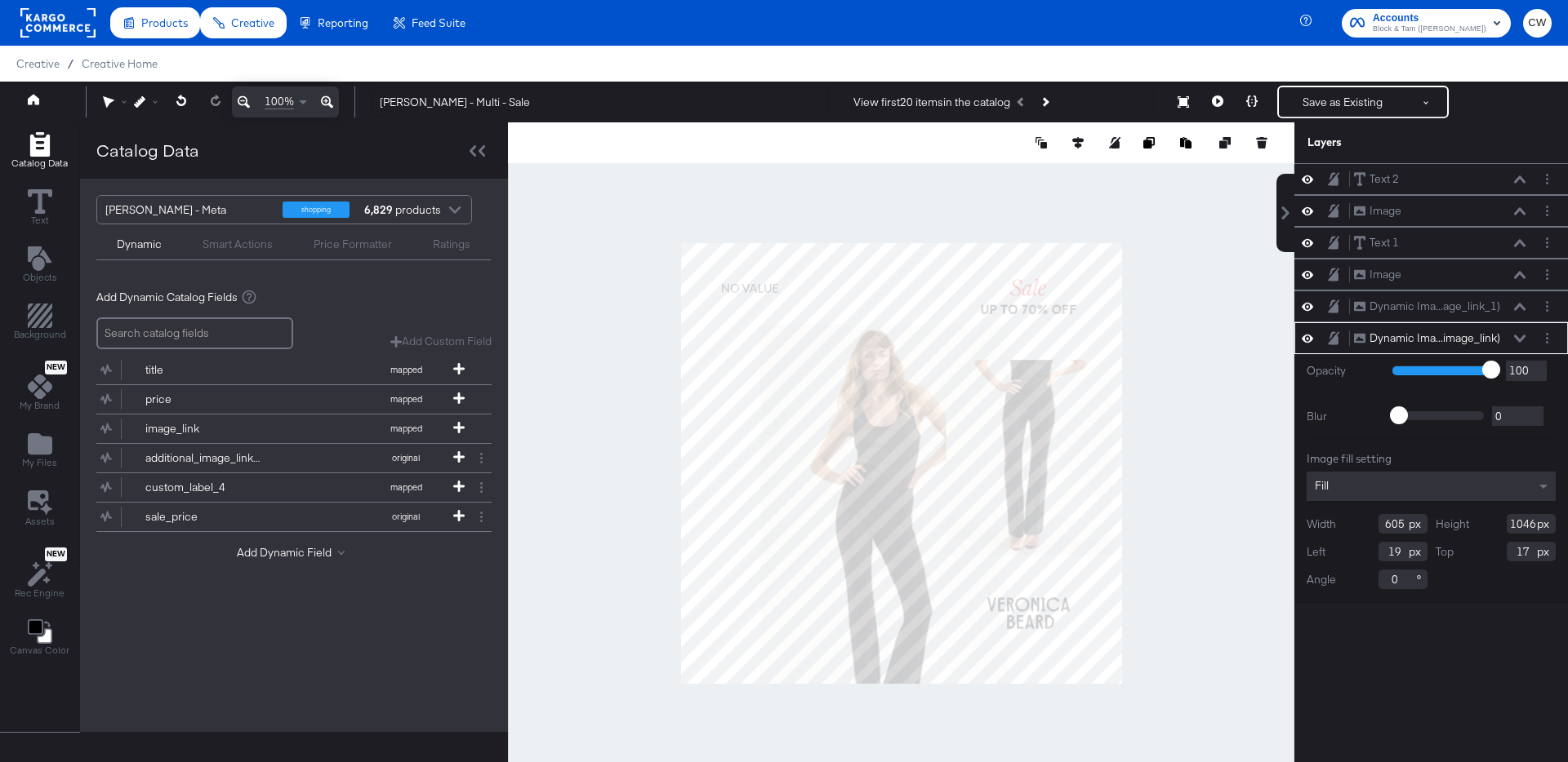
type input "195"
type input "200"
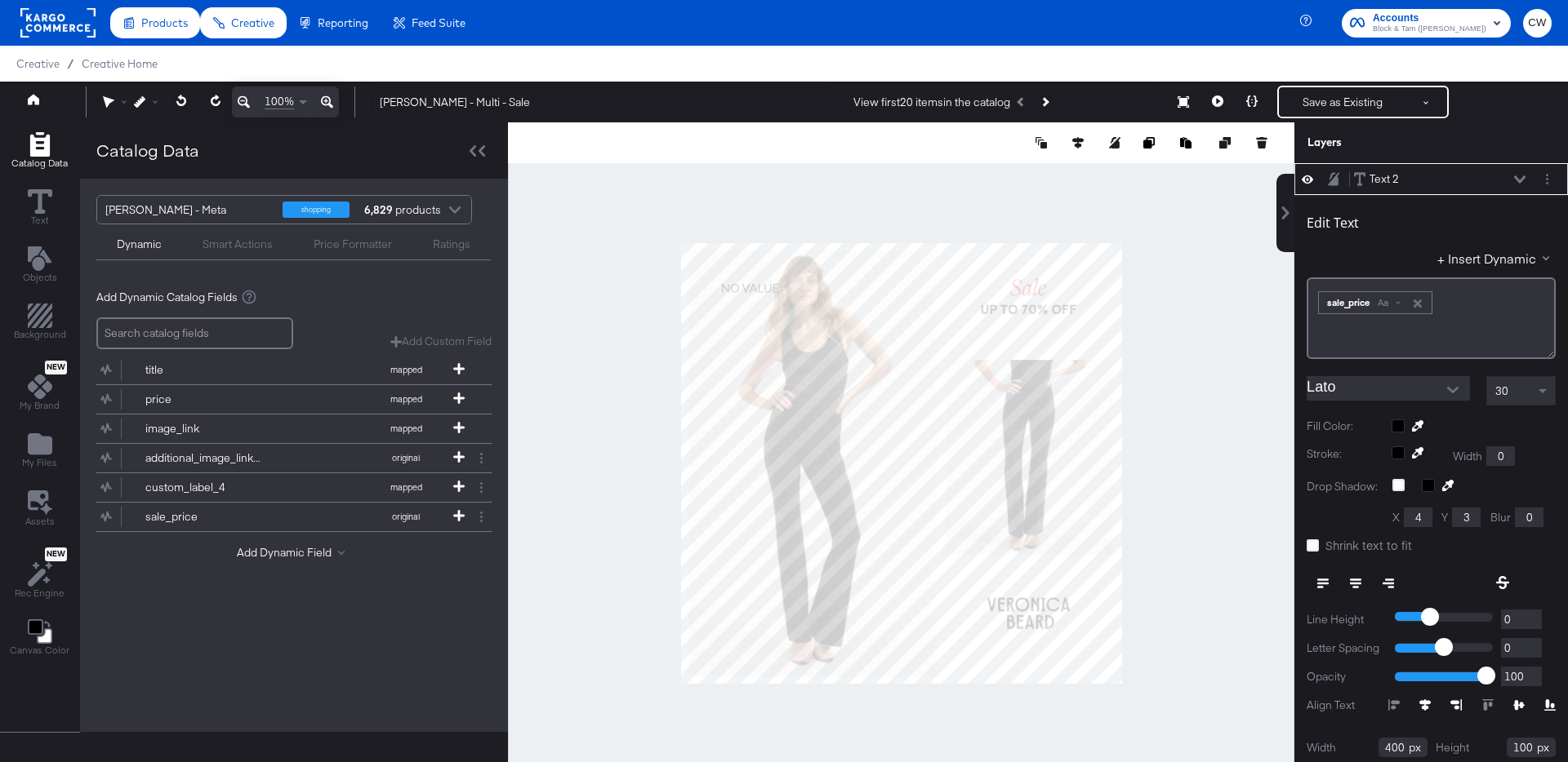
scroll to position [17, 0]
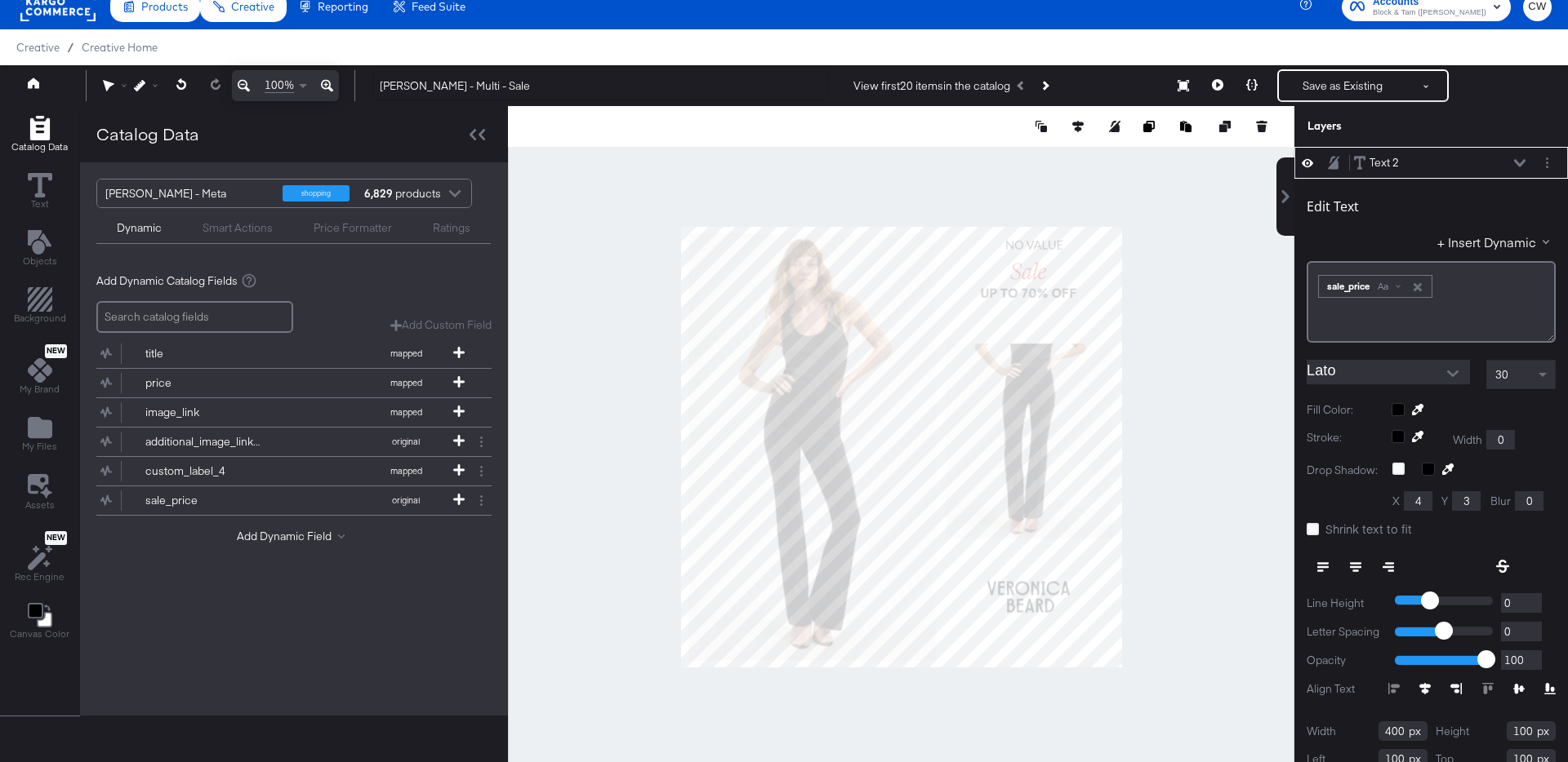
type input "796"
type input "34"
click at [1220, 86] on icon at bounding box center [1217, 85] width 11 height 11
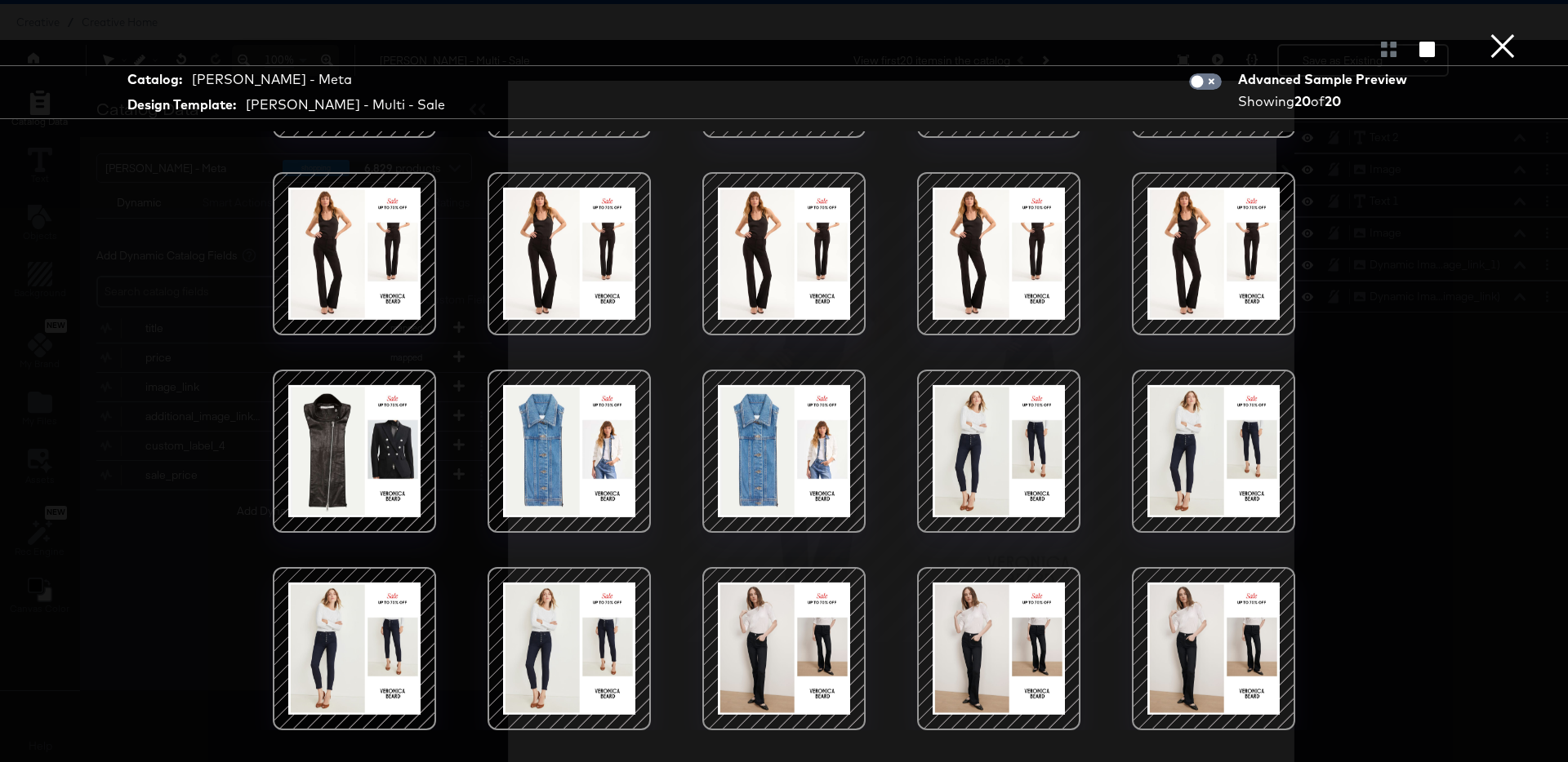
scroll to position [0, 0]
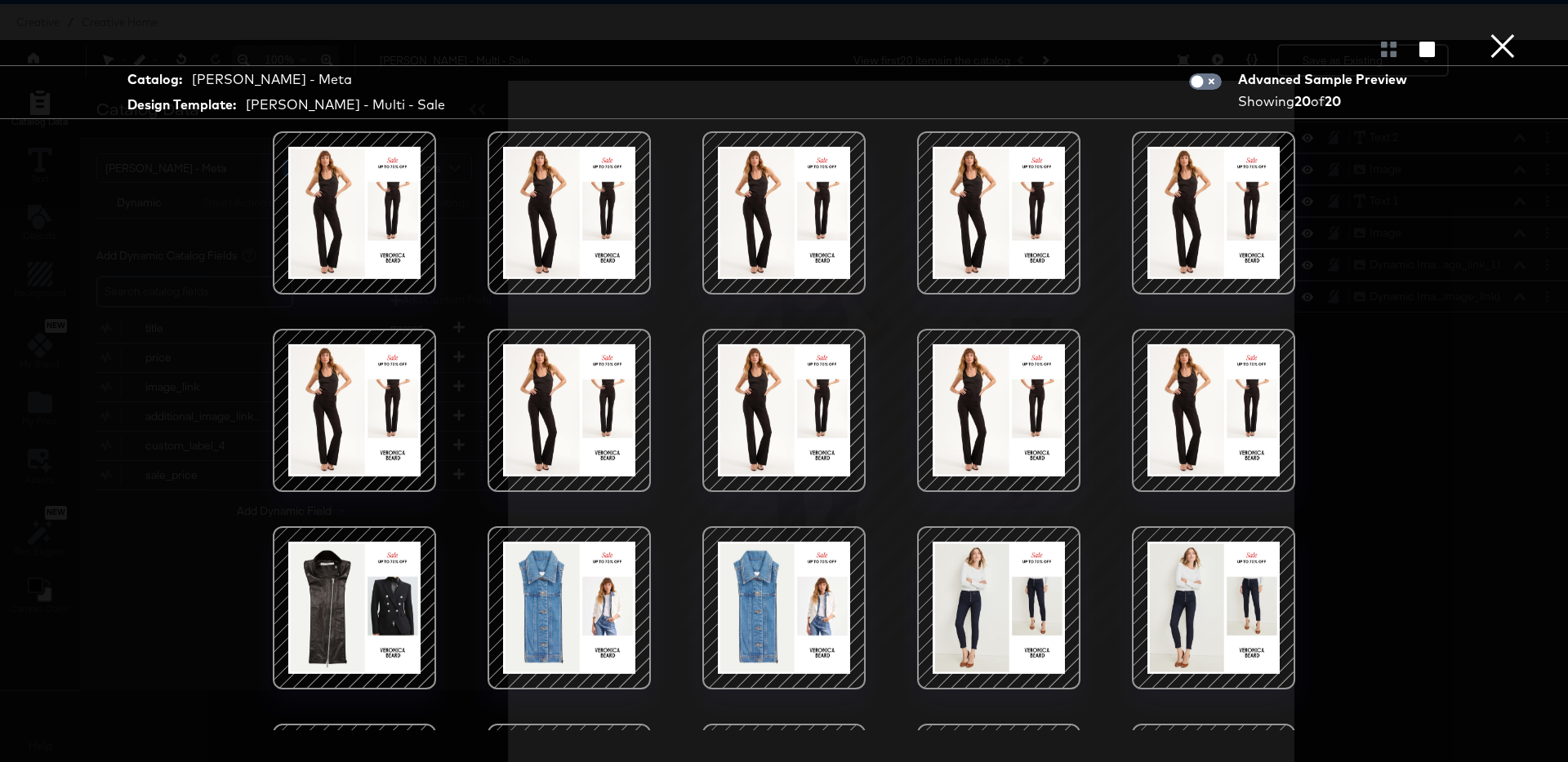
click at [1504, 33] on button "×" at bounding box center [1502, 16] width 33 height 33
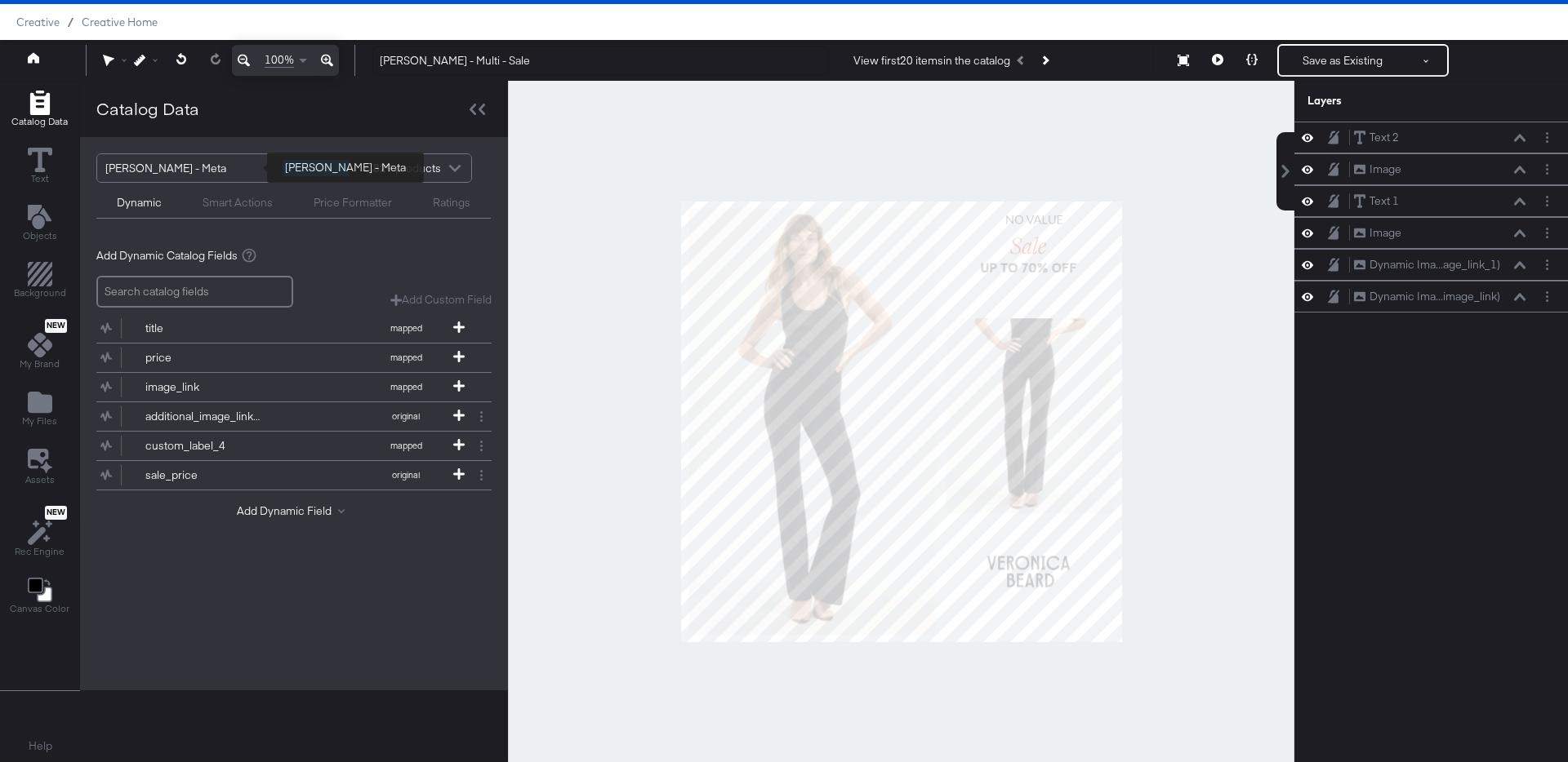
click at [217, 175] on div "[PERSON_NAME] - Meta" at bounding box center [187, 168] width 165 height 27
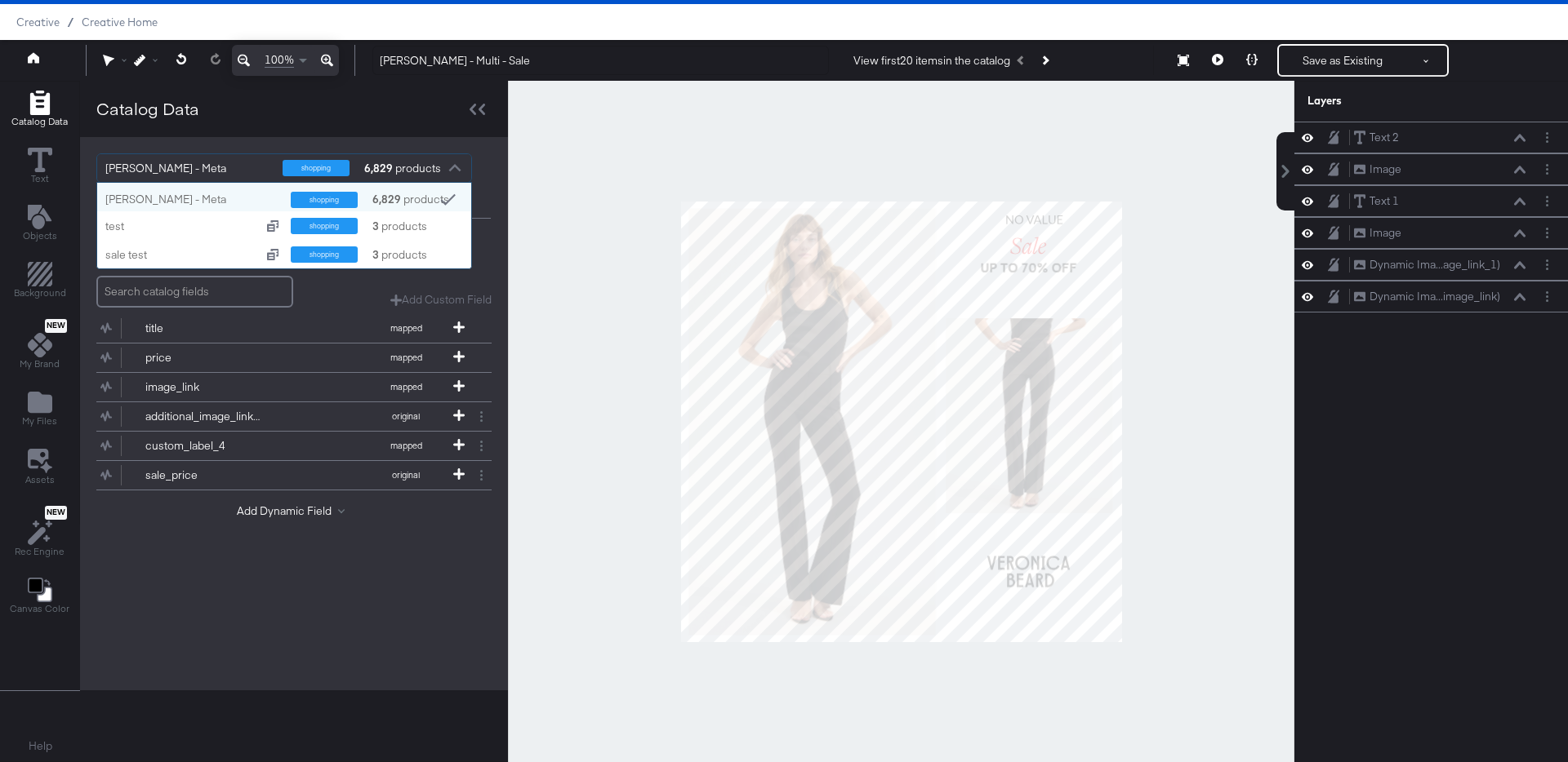
scroll to position [86, 374]
click at [191, 230] on div "test" at bounding box center [179, 227] width 149 height 16
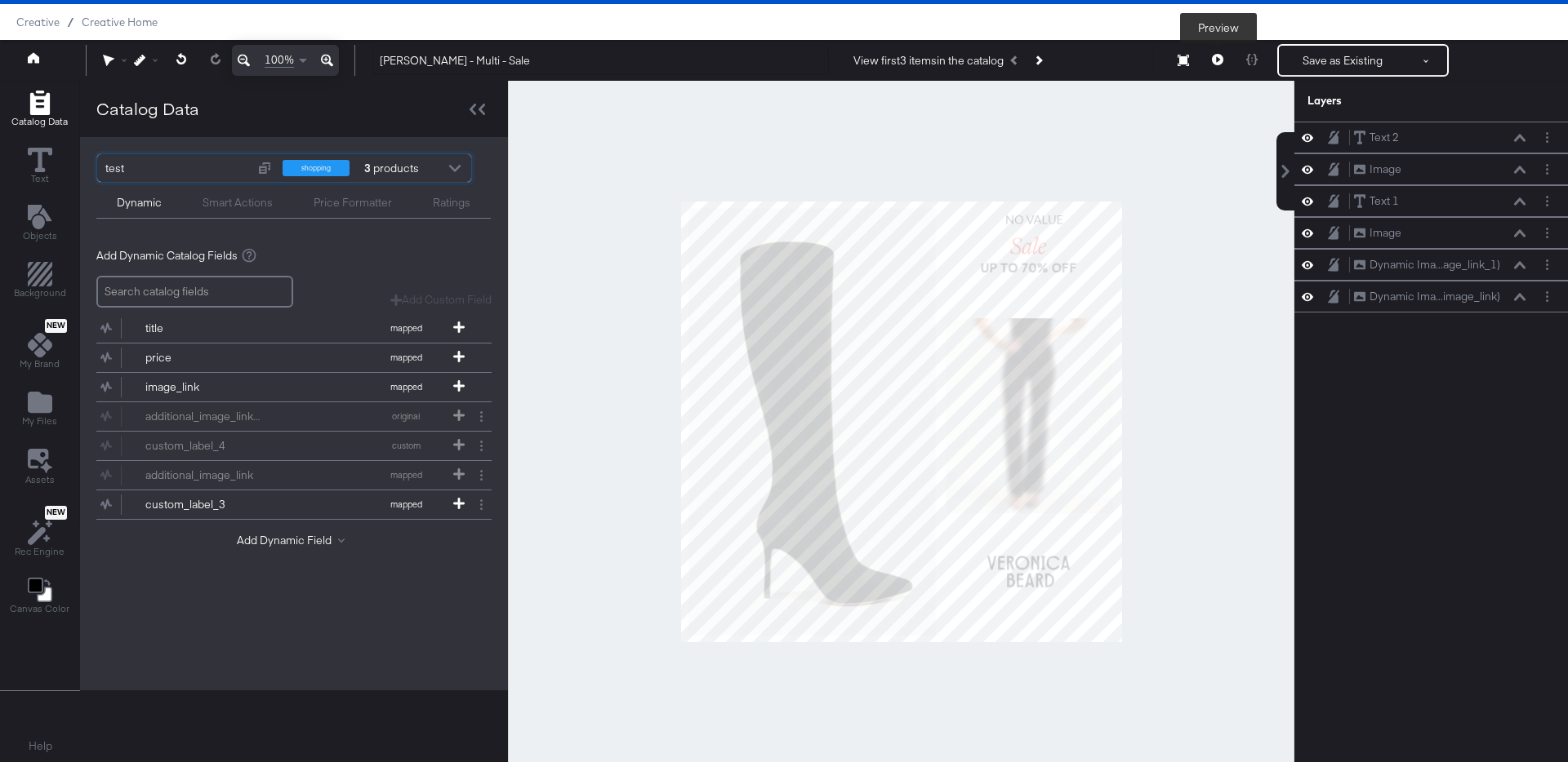
click at [1219, 62] on icon at bounding box center [1217, 59] width 11 height 11
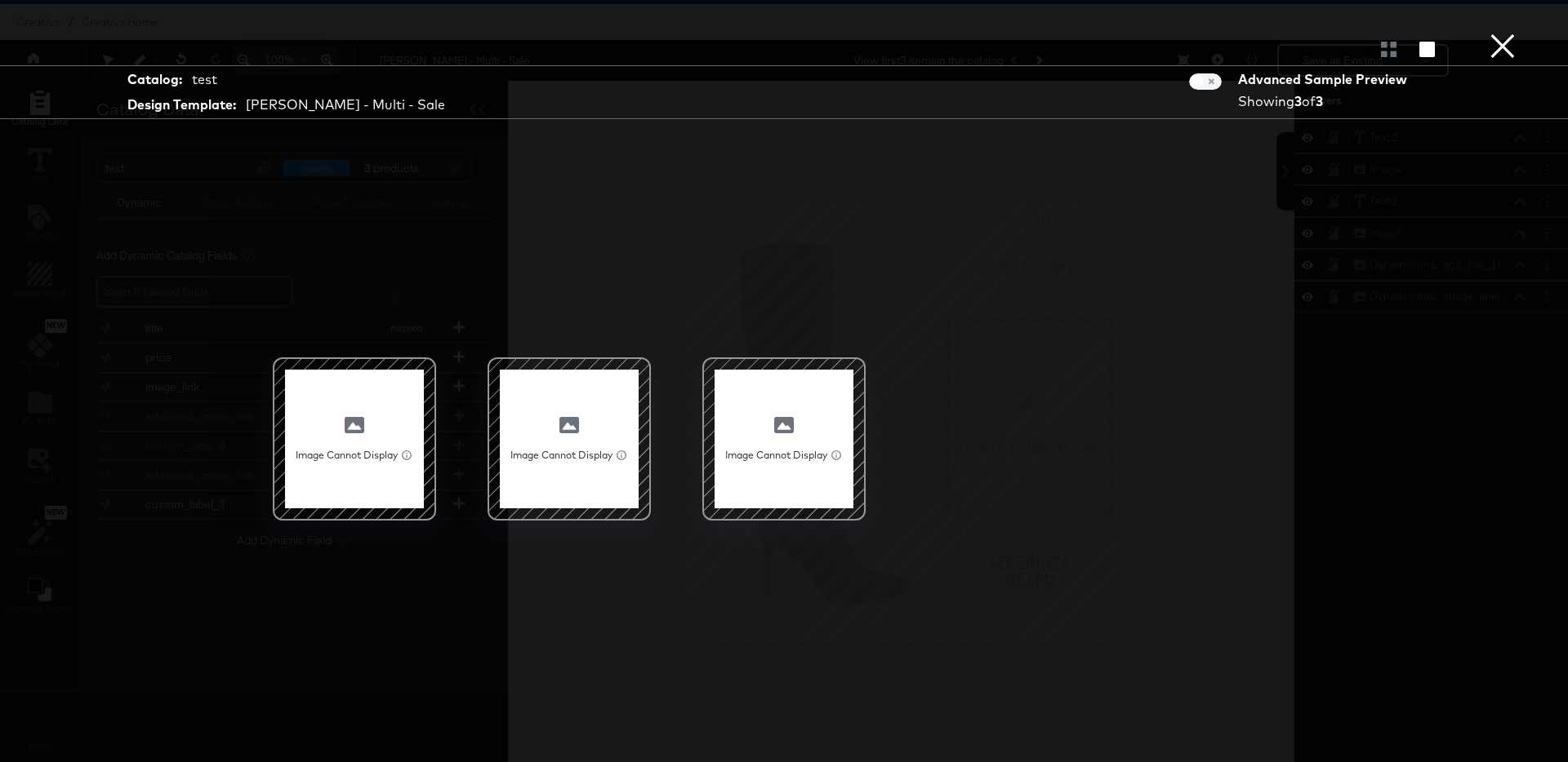
click at [1500, 33] on button "×" at bounding box center [1502, 16] width 33 height 33
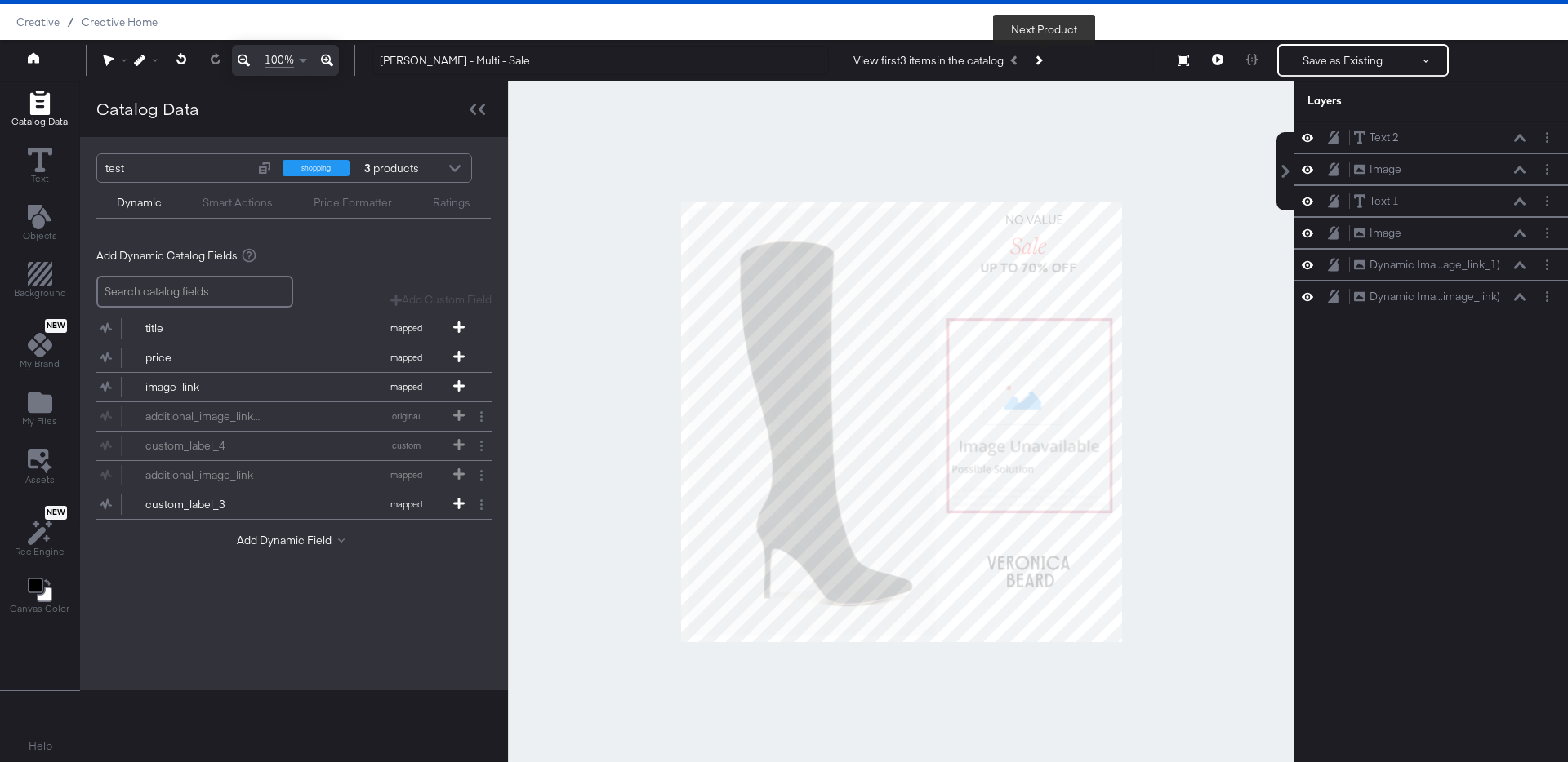
click at [1048, 60] on button "Next Product" at bounding box center [1038, 60] width 23 height 29
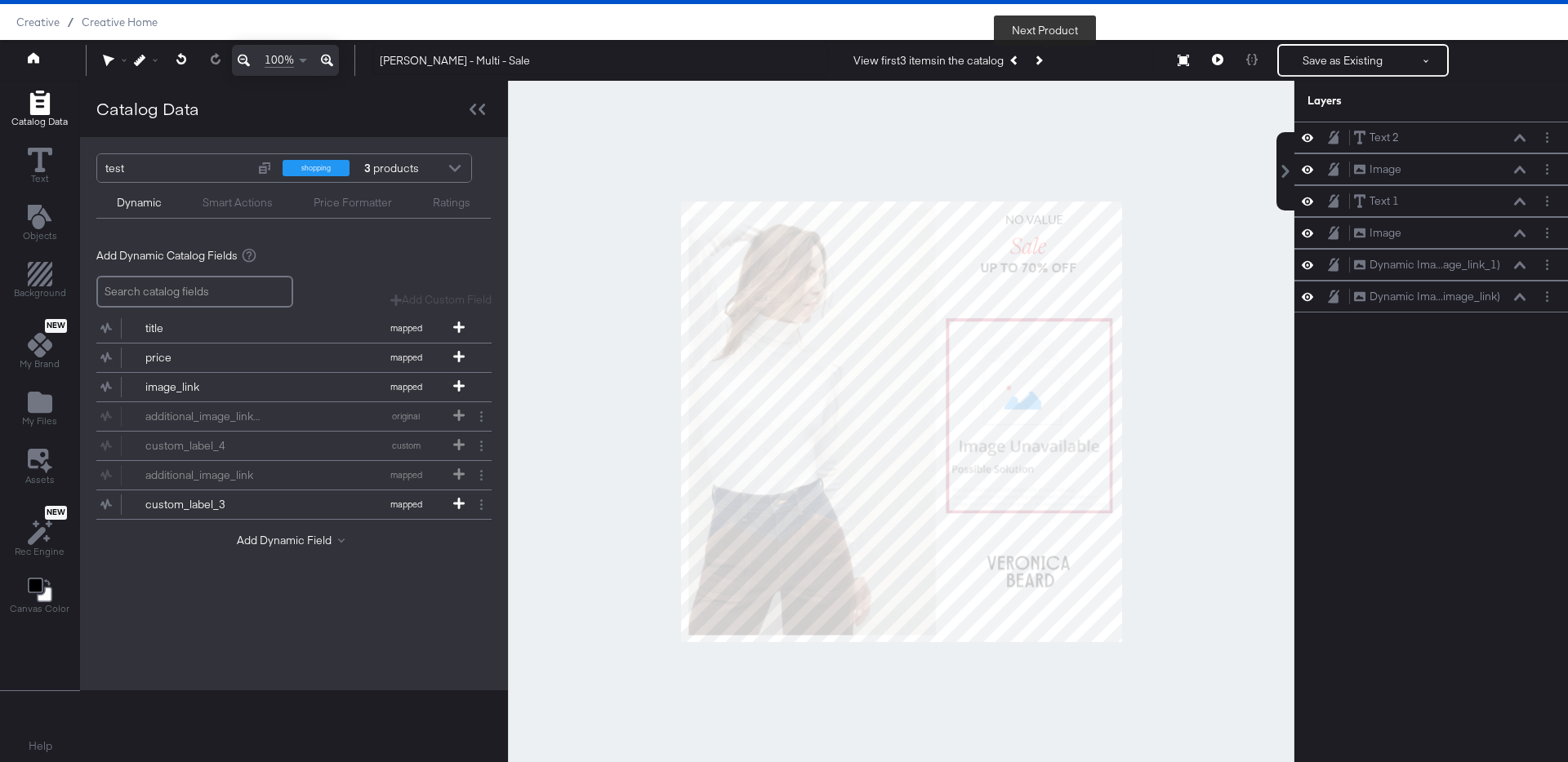
click at [1048, 60] on button "Next Product" at bounding box center [1038, 60] width 23 height 29
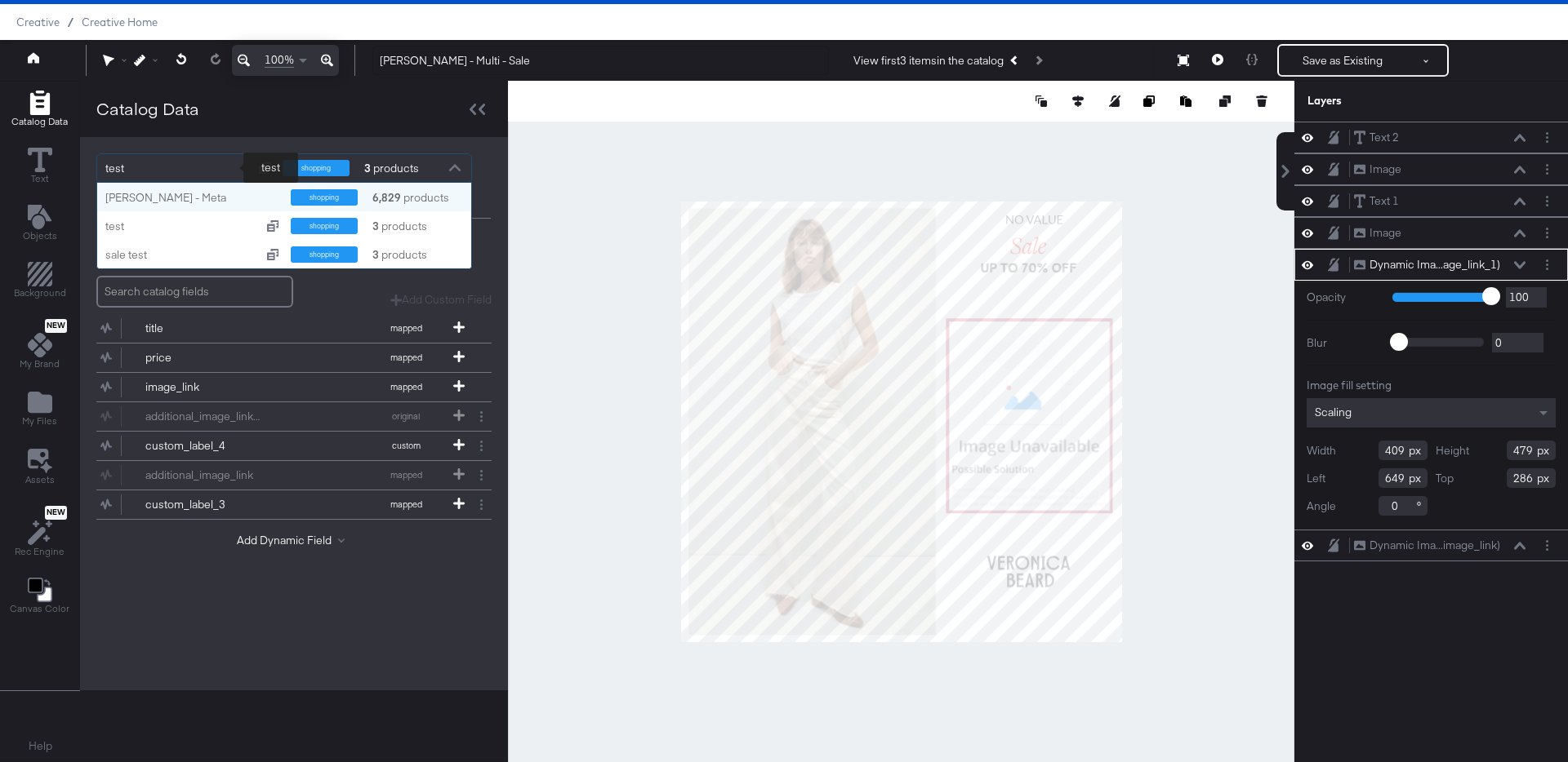
click at [147, 166] on div "test" at bounding box center [176, 168] width 141 height 27
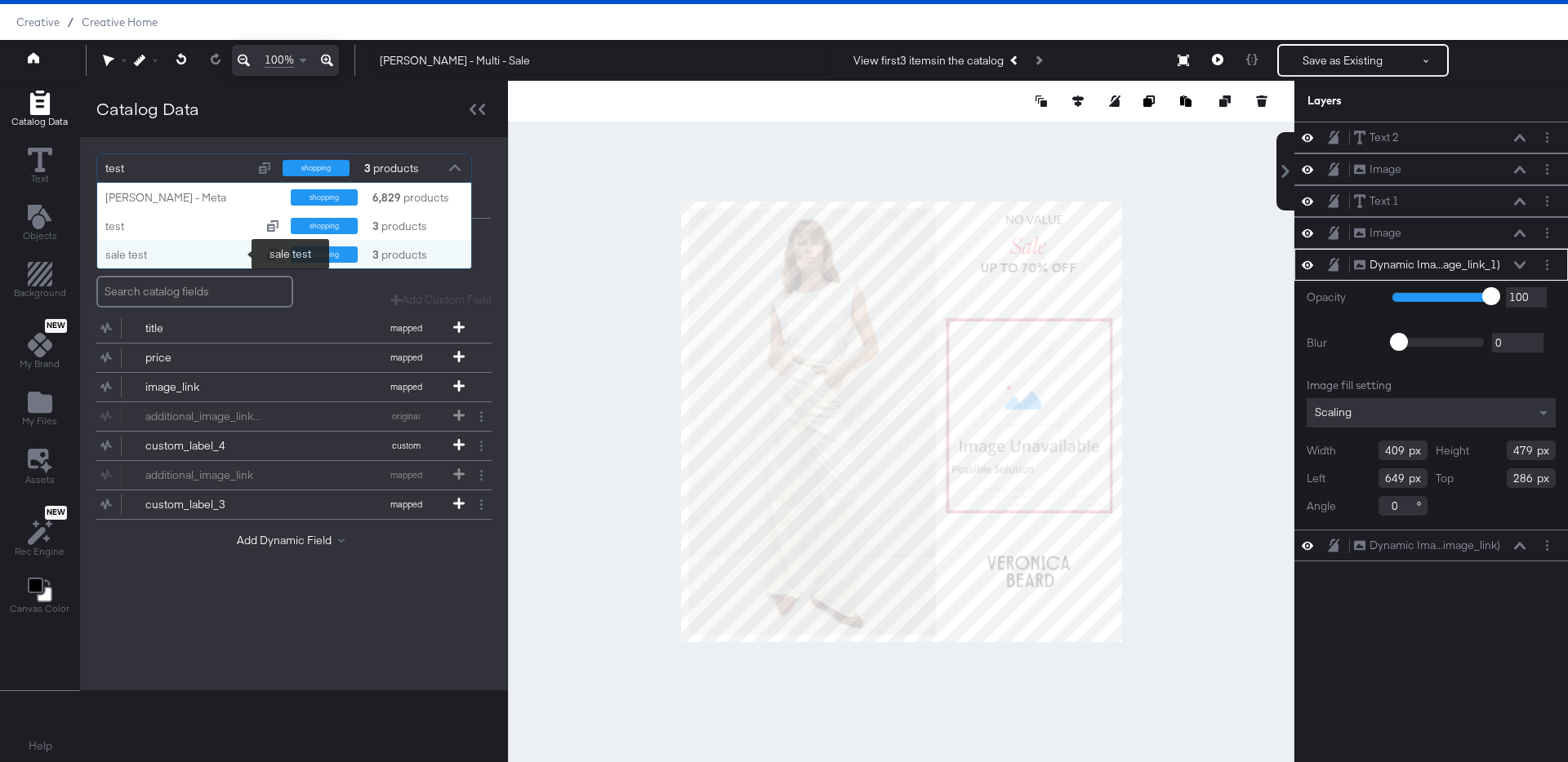
click at [149, 257] on div "sale test" at bounding box center [179, 255] width 149 height 16
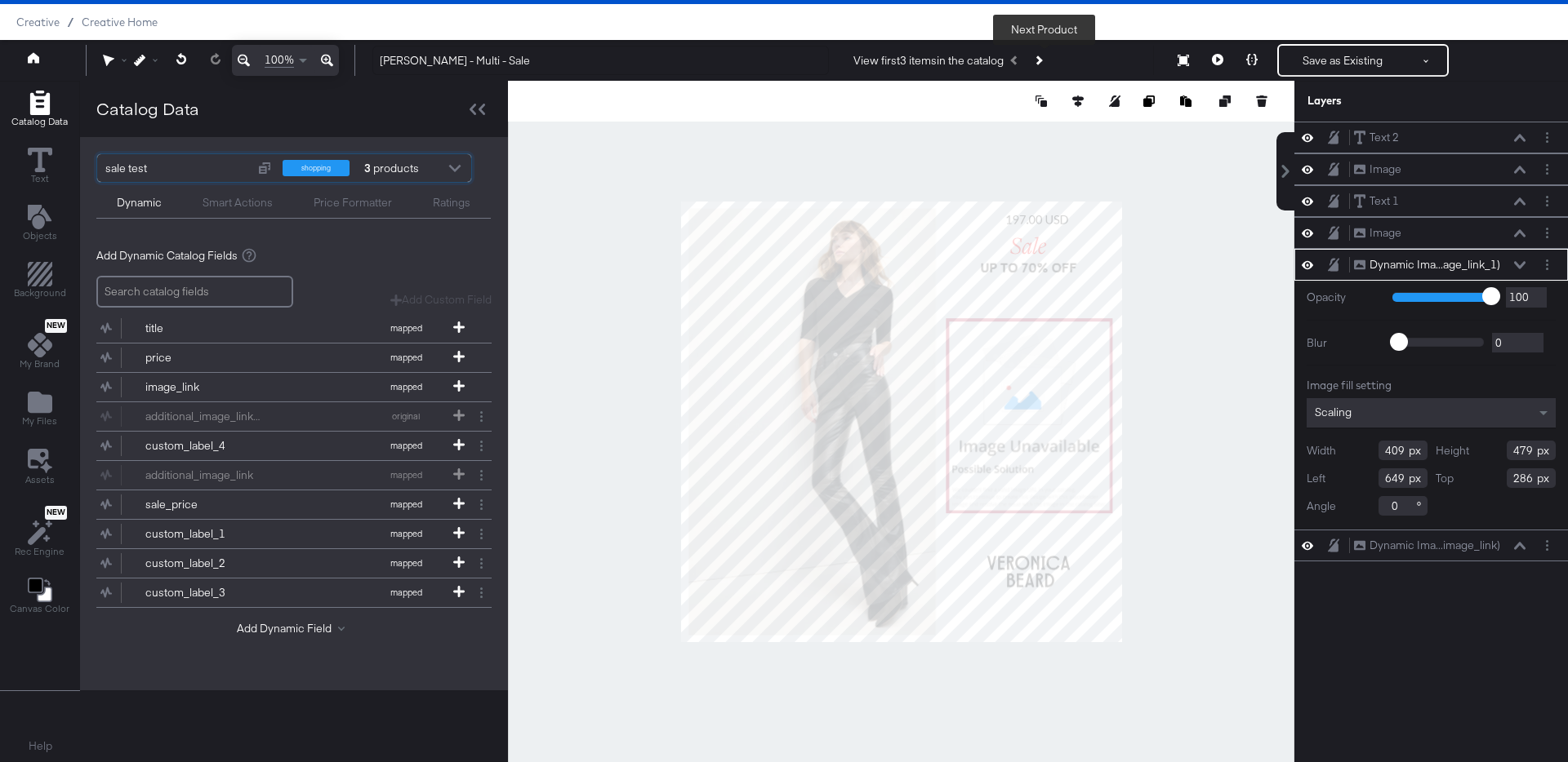
click at [1047, 50] on button "Next Product" at bounding box center [1038, 60] width 23 height 29
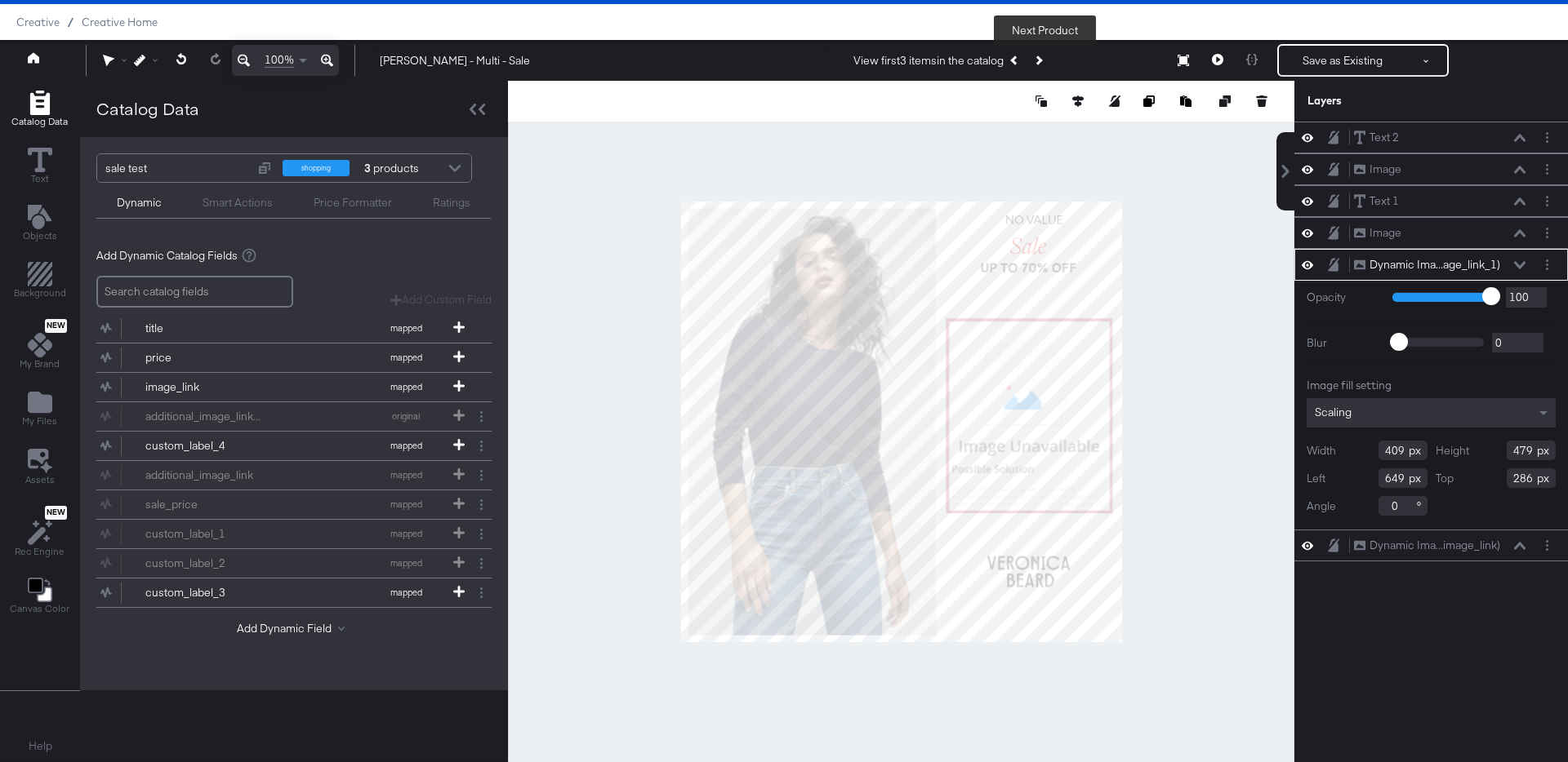
click at [1047, 50] on button "Next Product" at bounding box center [1038, 60] width 23 height 29
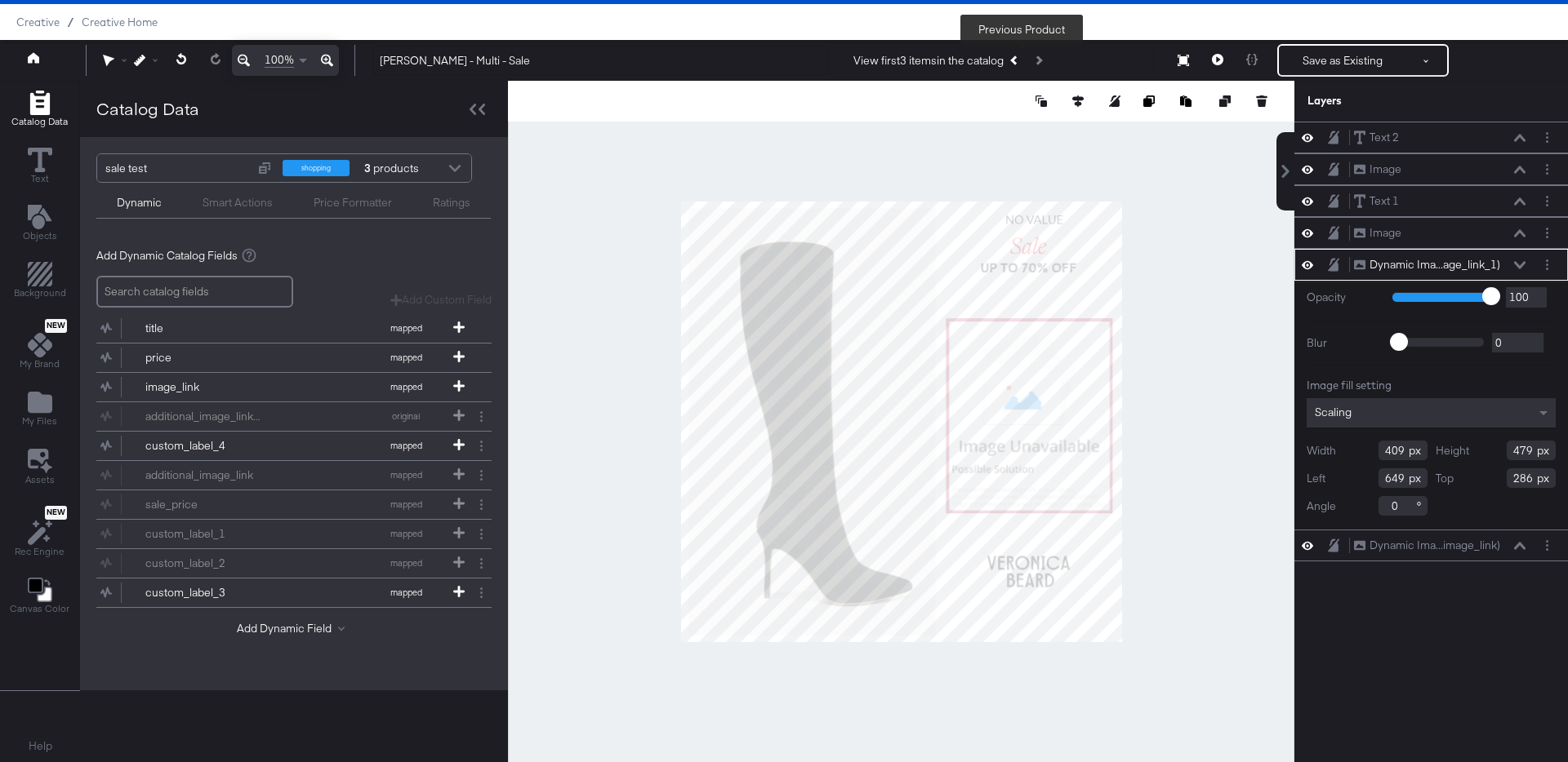
click at [1024, 62] on button "Previous Product" at bounding box center [1015, 60] width 23 height 29
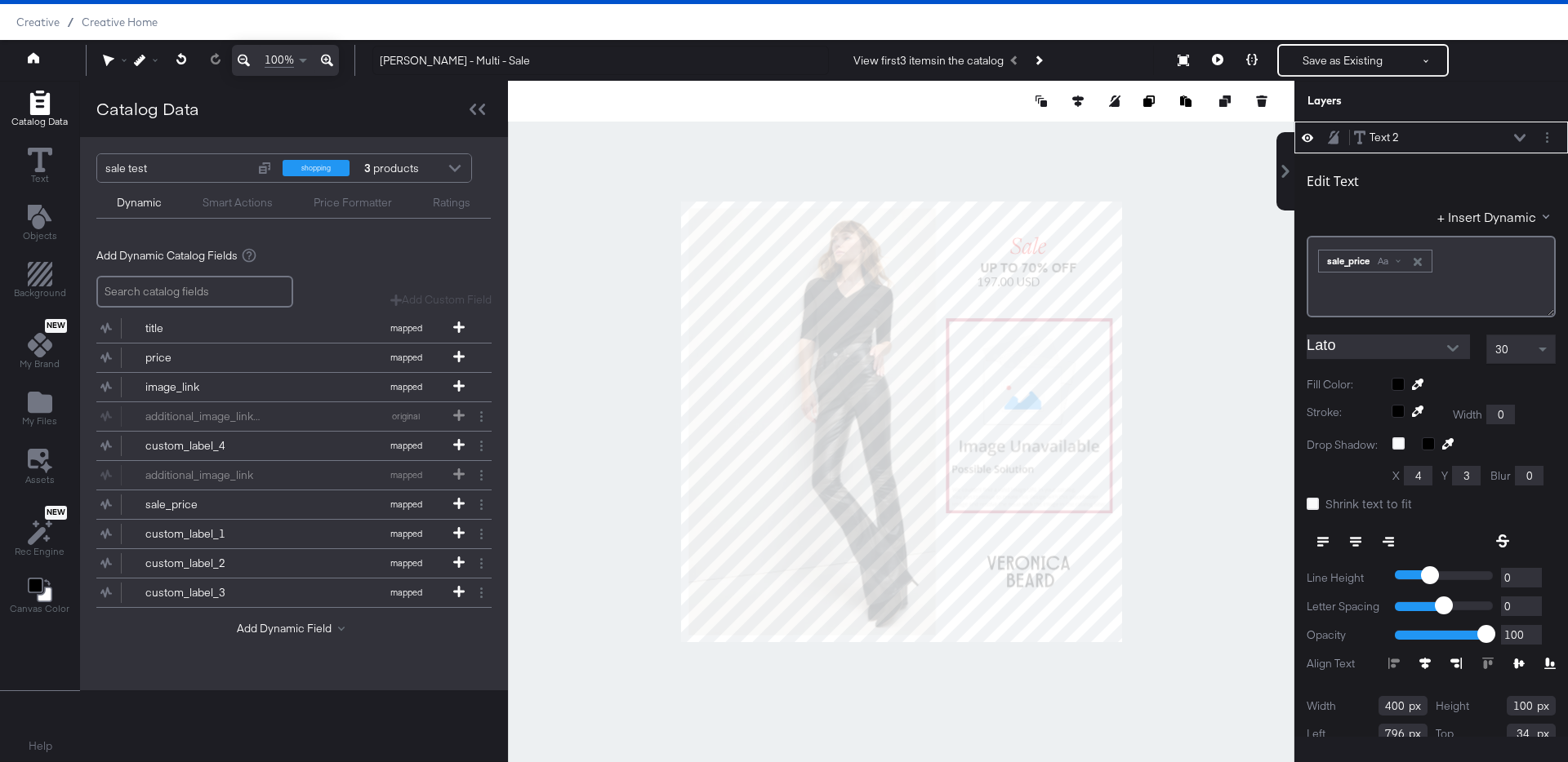
type input "726"
type input "186"
